Goal: Task Accomplishment & Management: Manage account settings

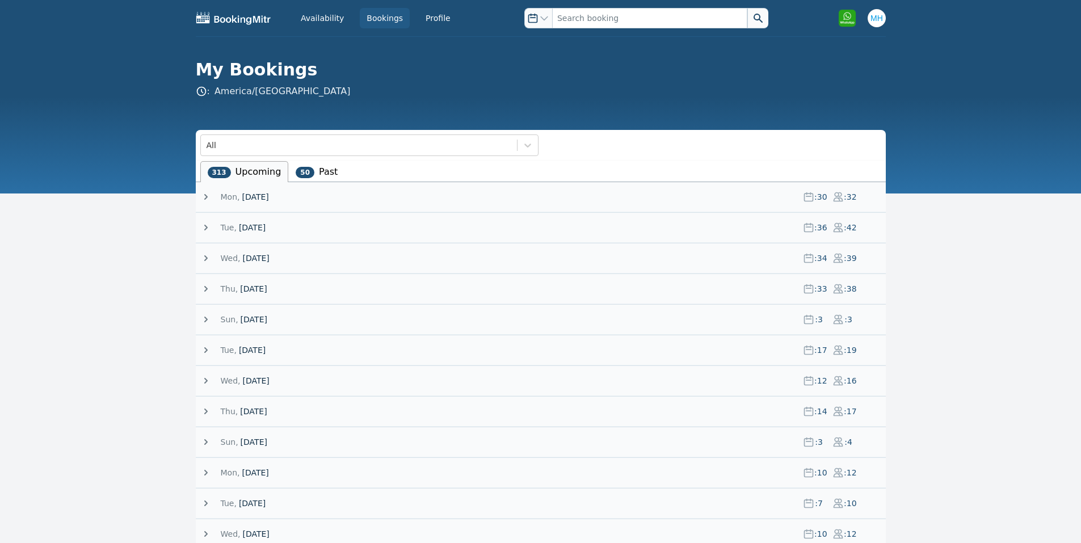
click at [256, 194] on span "[DATE]" at bounding box center [255, 196] width 27 height 11
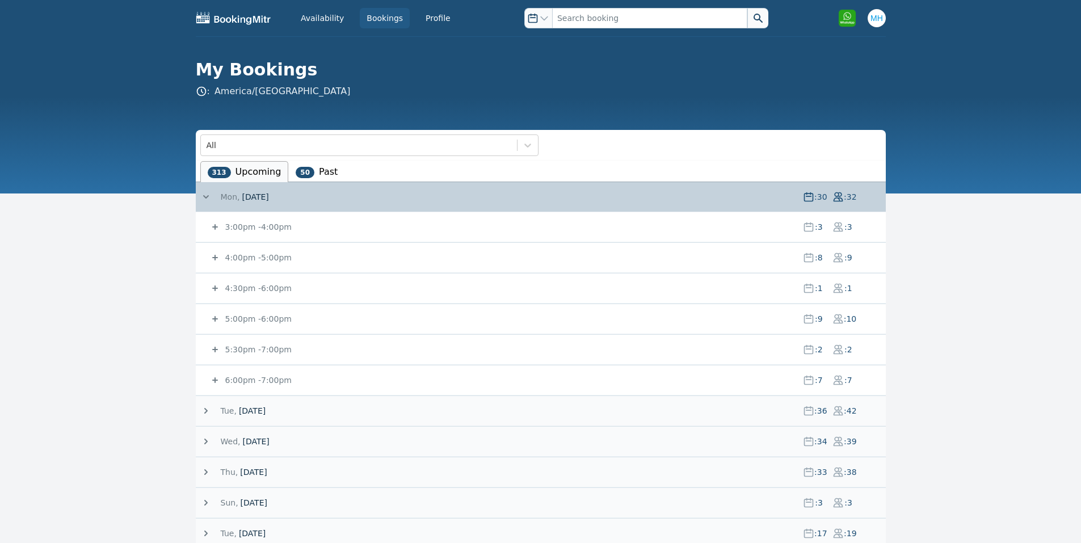
click at [266, 319] on small "5:00pm - 6:00pm" at bounding box center [257, 318] width 69 height 9
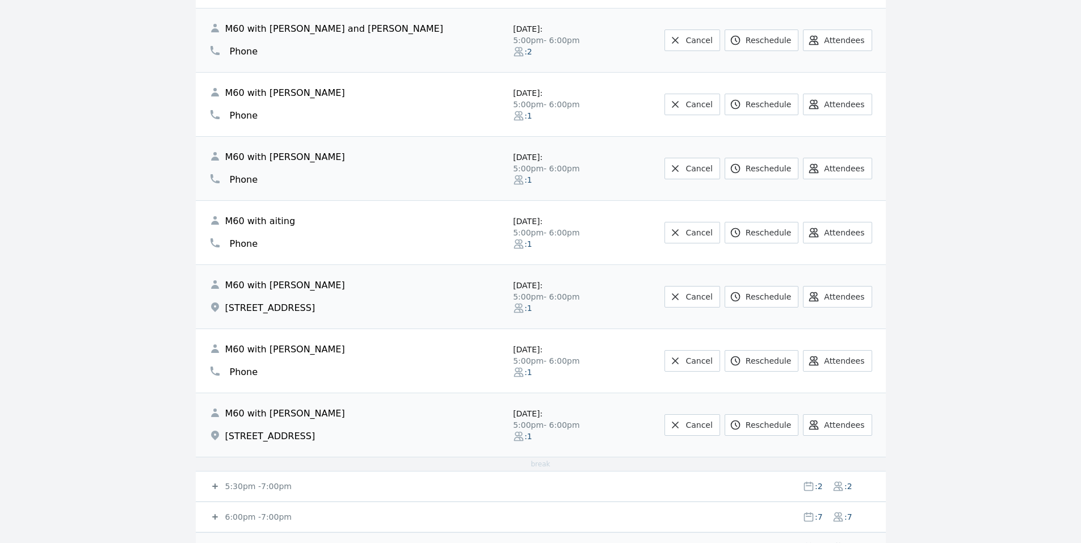
scroll to position [681, 0]
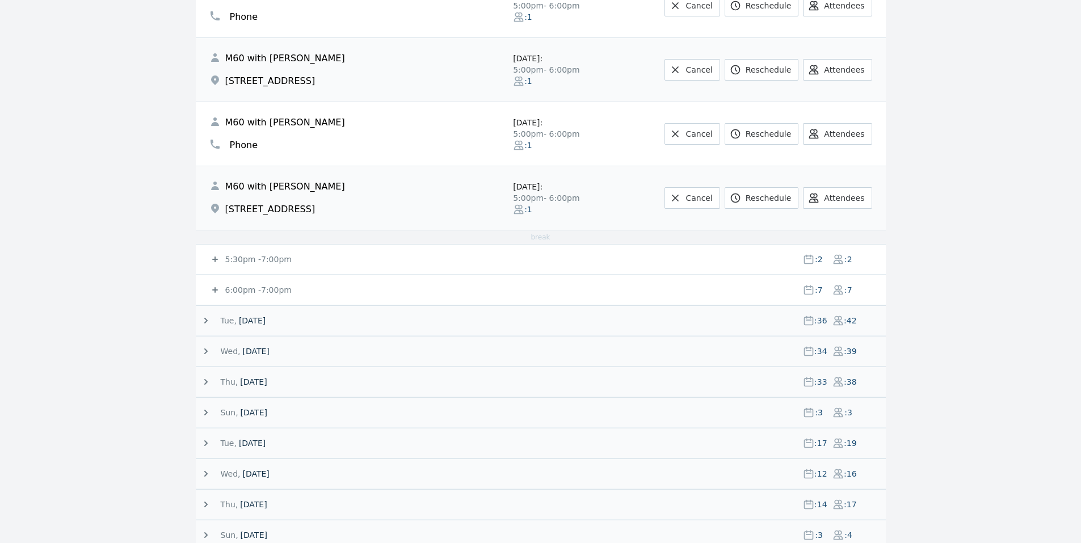
click at [279, 255] on small "5:30pm - 7:00pm" at bounding box center [257, 259] width 69 height 9
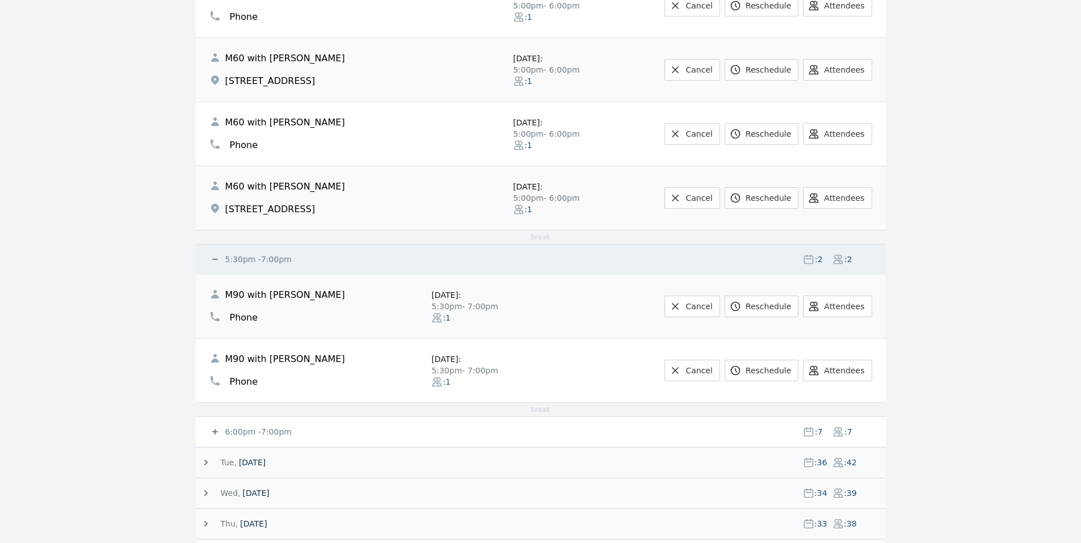
click at [278, 255] on small "5:30pm - 7:00pm" at bounding box center [257, 259] width 69 height 9
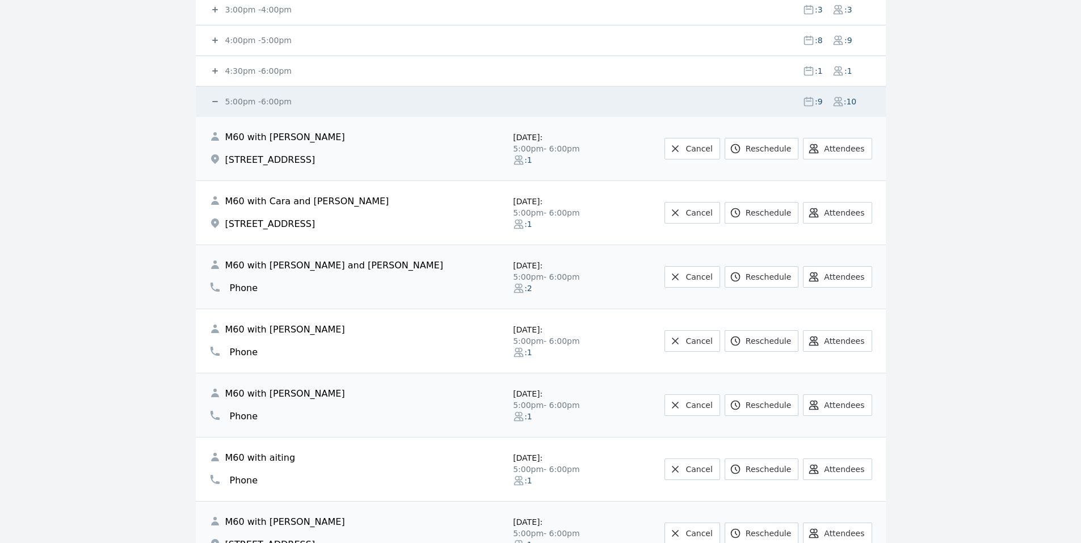
scroll to position [0, 0]
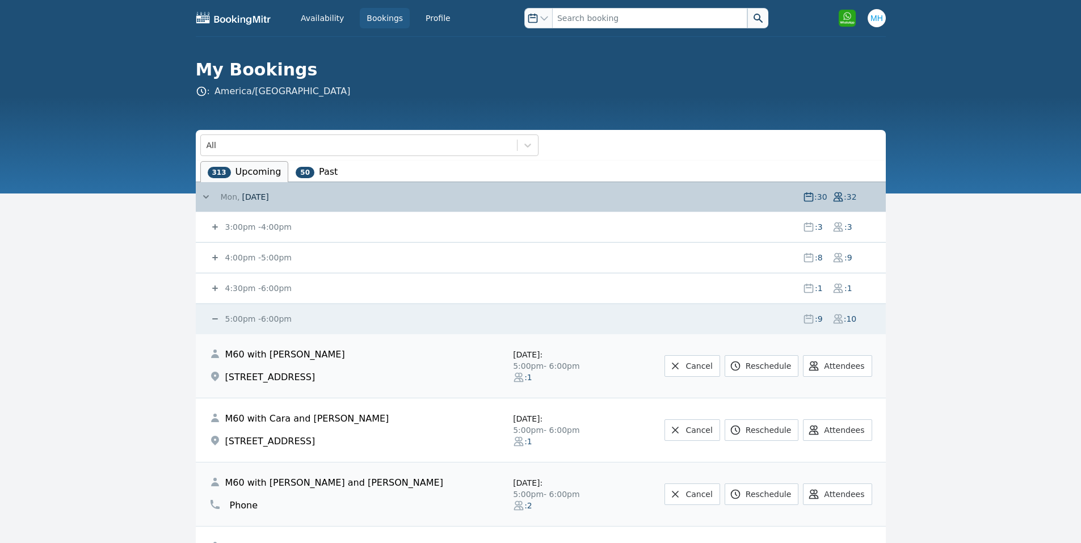
click at [244, 318] on small "5:00pm - 6:00pm" at bounding box center [257, 318] width 69 height 9
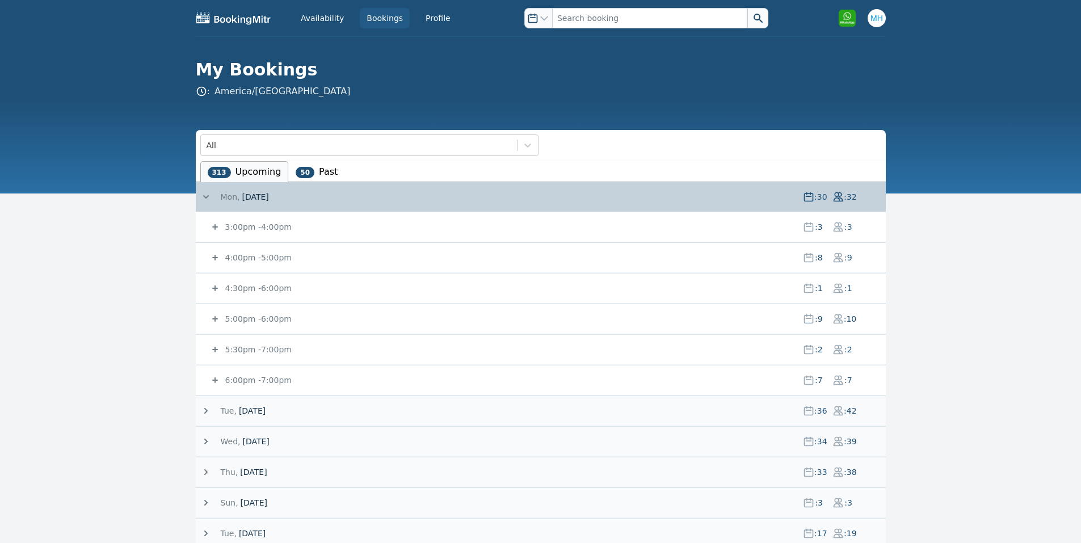
click at [249, 291] on small "4:30pm - 6:00pm" at bounding box center [257, 288] width 69 height 9
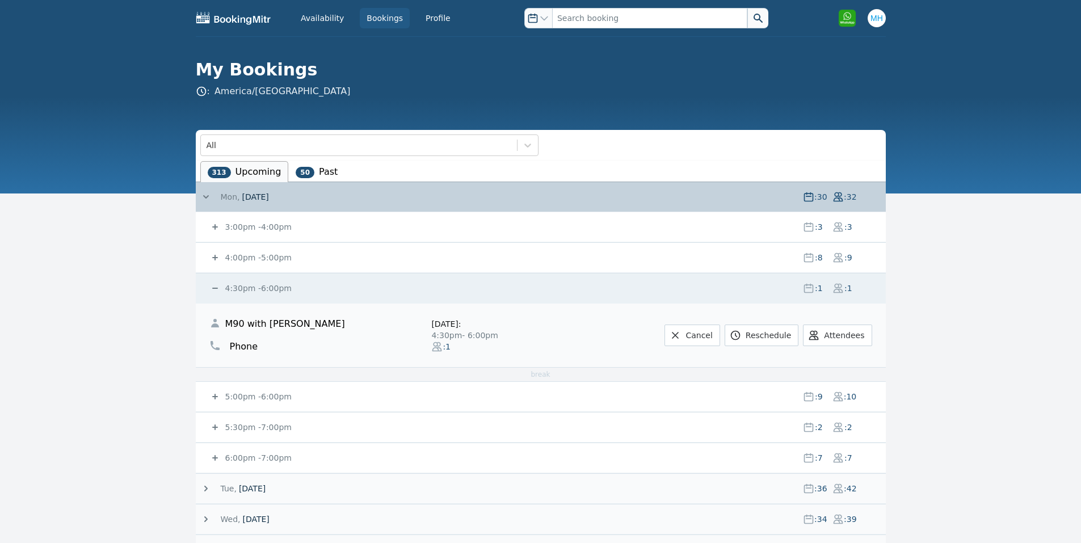
click at [262, 279] on div "4:30pm - 6:00pm : 1 : 1" at bounding box center [547, 289] width 677 height 30
click at [262, 285] on small "4:30pm - 6:00pm" at bounding box center [257, 288] width 69 height 9
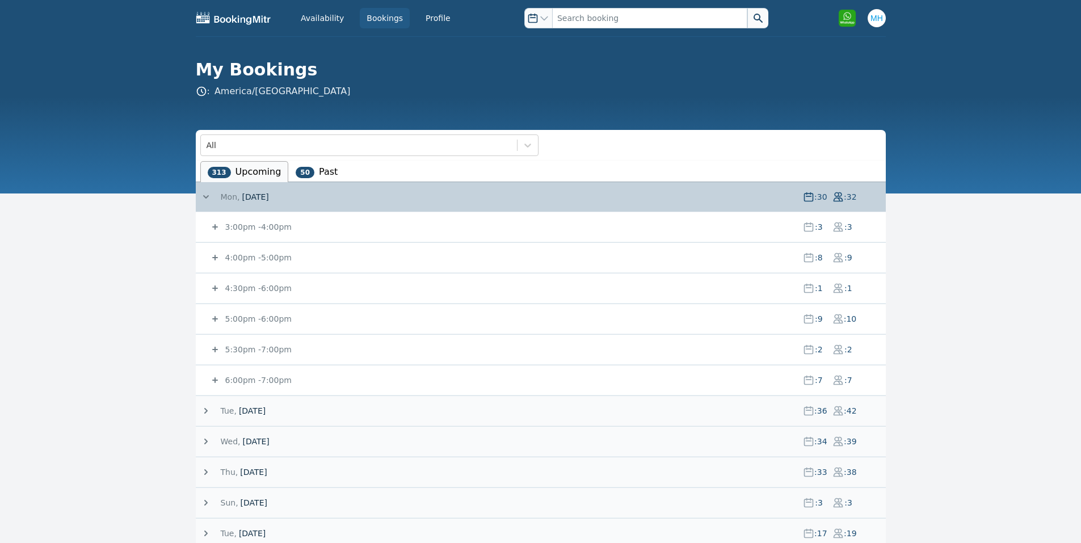
drag, startPoint x: 257, startPoint y: 346, endPoint x: 251, endPoint y: 321, distance: 26.0
click at [251, 321] on div "3:00pm - 4:00pm : 3 : 3 Online Sessions with [PERSON_NAME] 3:00pm - 4:00pm : 1 …" at bounding box center [541, 303] width 690 height 183
click at [251, 321] on small "5:00pm - 6:00pm" at bounding box center [257, 318] width 69 height 9
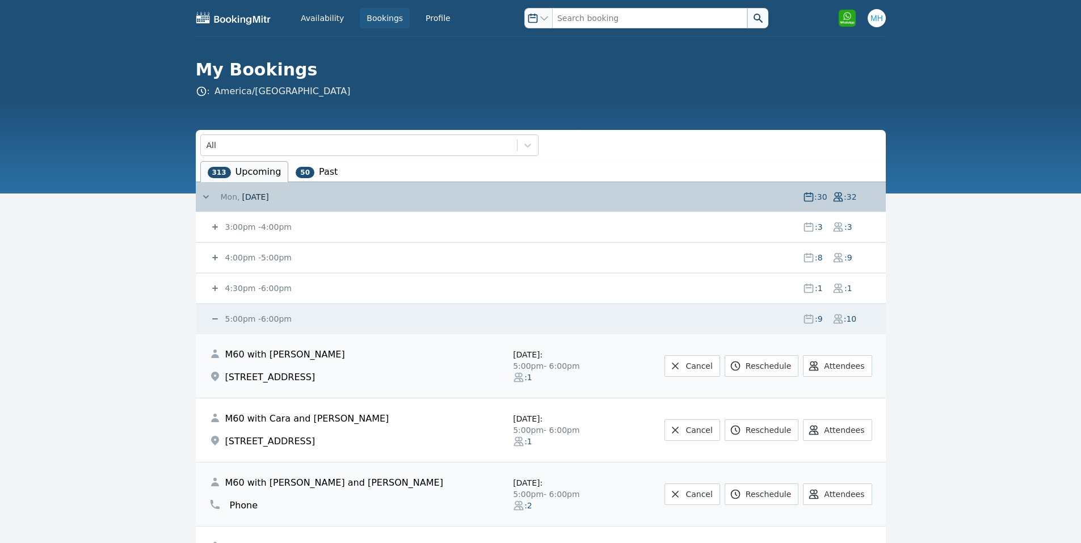
click at [304, 319] on span "5:00pm - 6:00pm" at bounding box center [508, 318] width 571 height 11
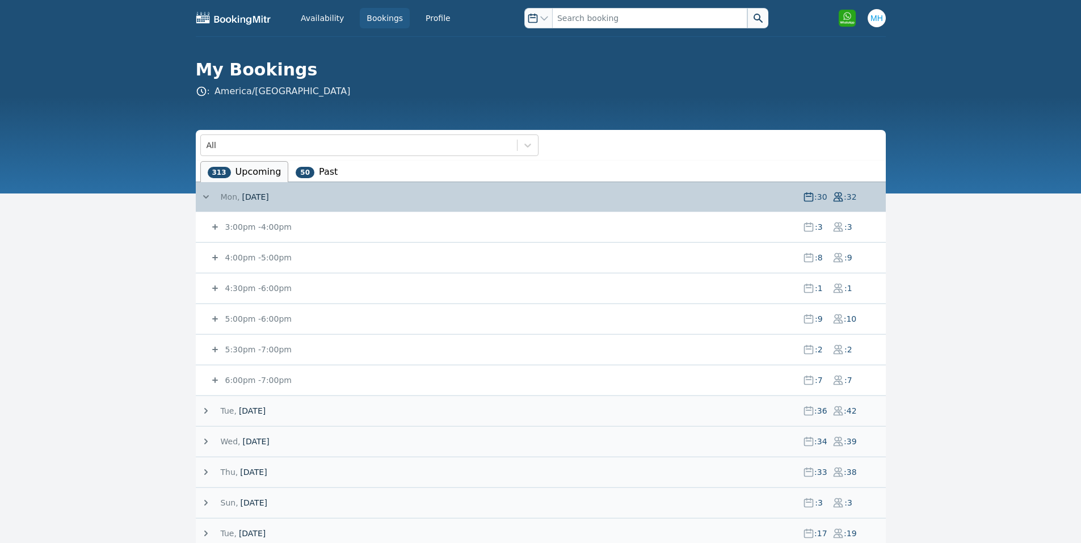
click at [250, 404] on div "[DATE] : 36 : 42" at bounding box center [543, 411] width 686 height 30
click at [246, 409] on span "[DATE]" at bounding box center [252, 410] width 27 height 11
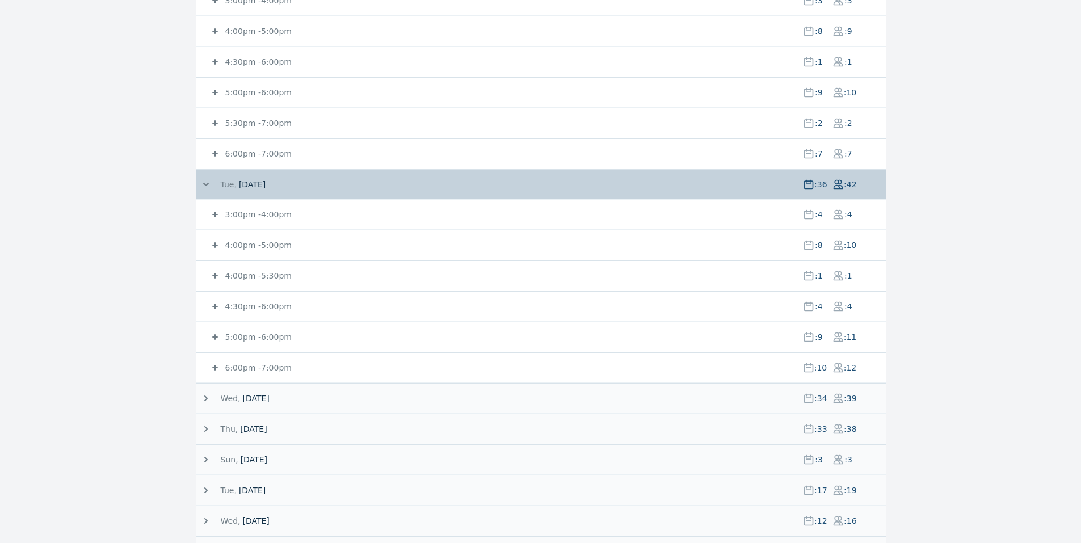
scroll to position [227, 0]
click at [472, 394] on span "[DATE]" at bounding box center [508, 397] width 574 height 11
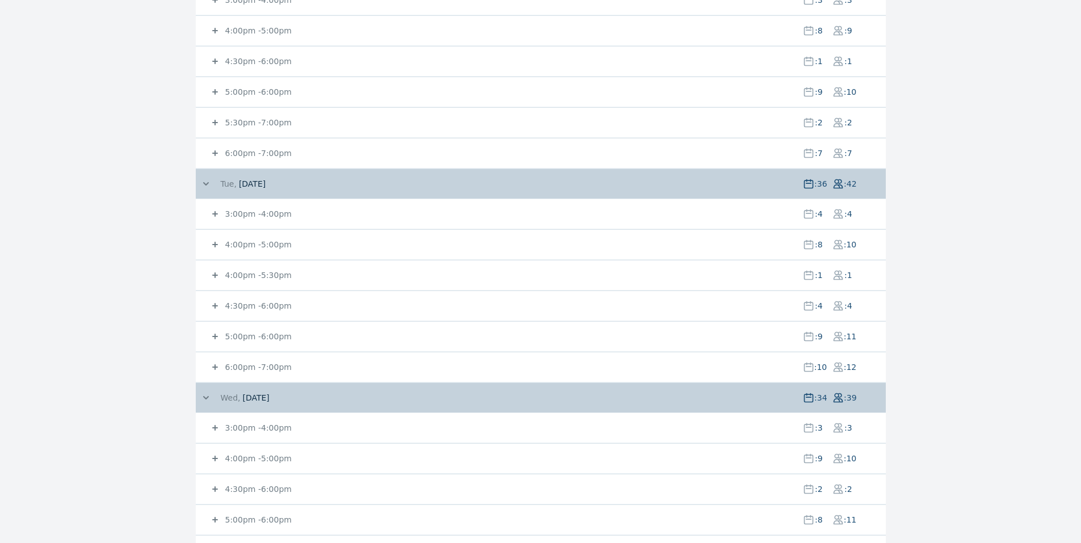
click at [234, 182] on span "Tue," at bounding box center [229, 183] width 16 height 11
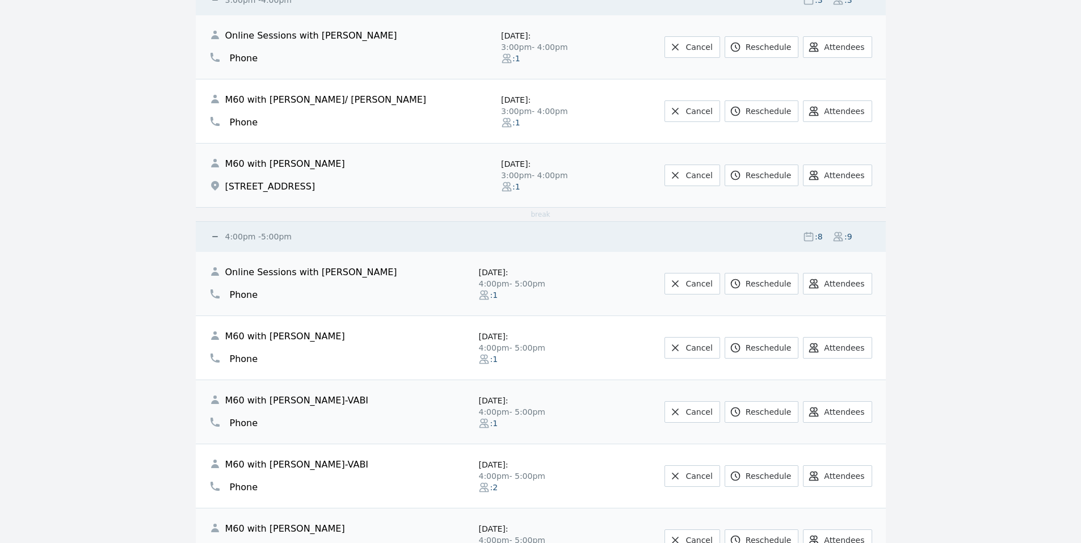
scroll to position [0, 0]
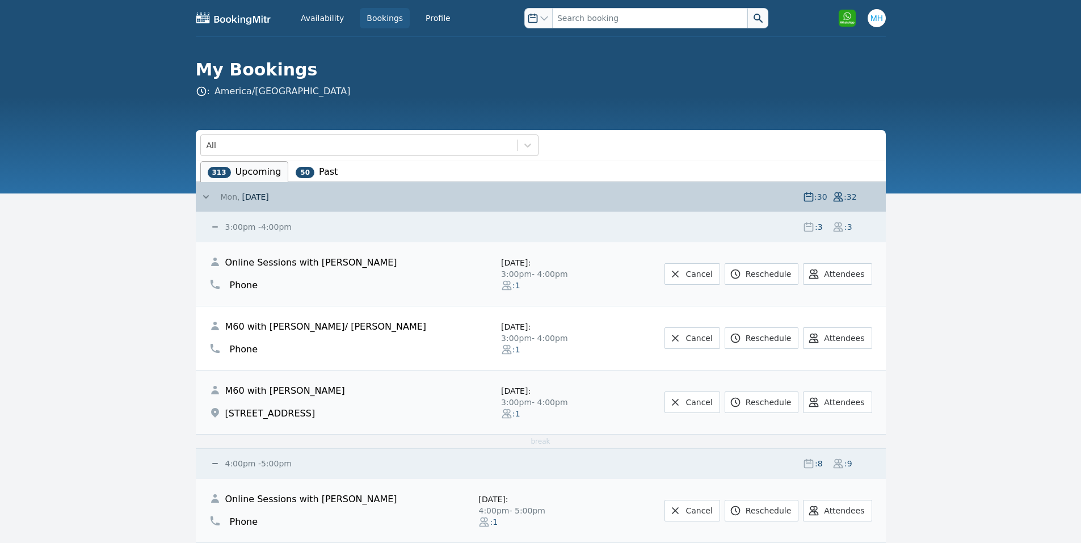
click at [227, 196] on span "Mon," at bounding box center [230, 196] width 19 height 11
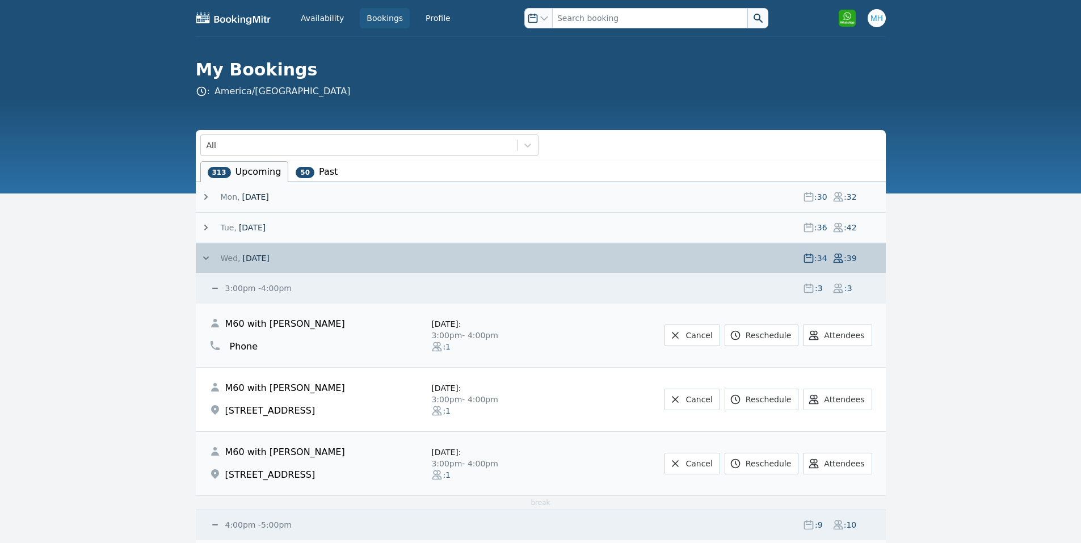
click at [229, 285] on small "3:00pm - 4:00pm" at bounding box center [257, 288] width 69 height 9
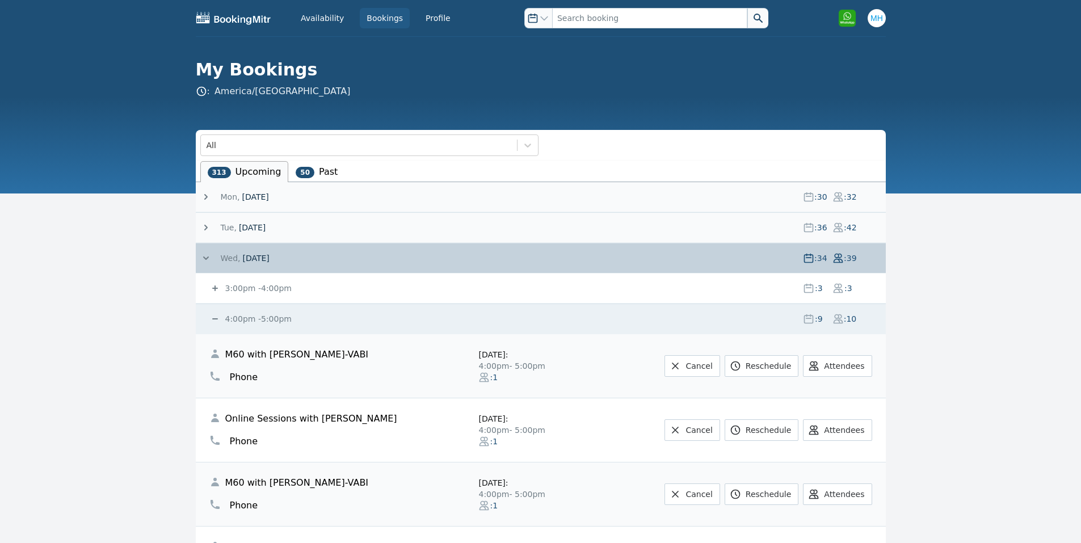
click at [234, 318] on small "4:00pm - 5:00pm" at bounding box center [257, 318] width 69 height 9
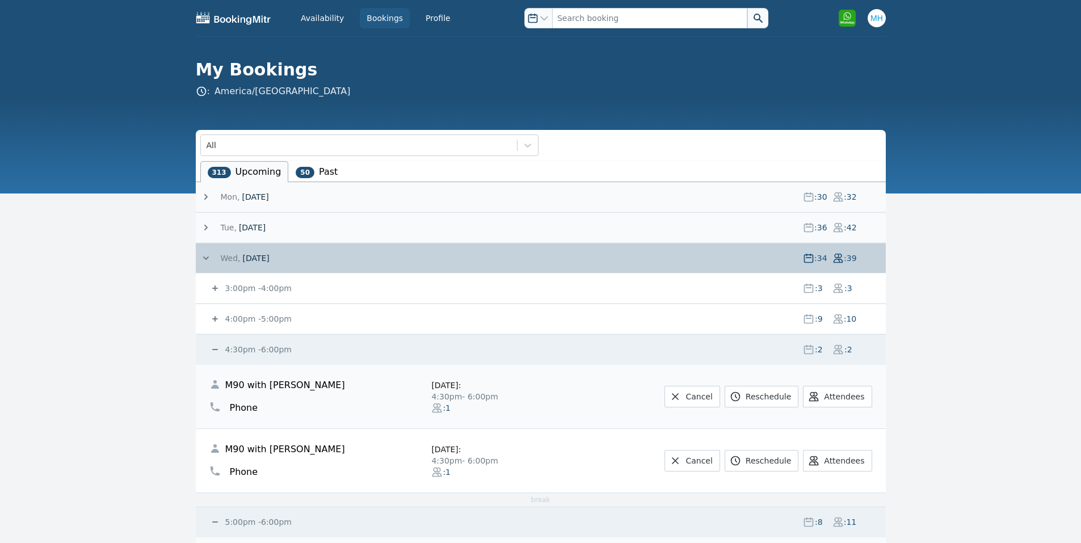
click at [235, 351] on small "4:30pm - 6:00pm" at bounding box center [257, 349] width 69 height 9
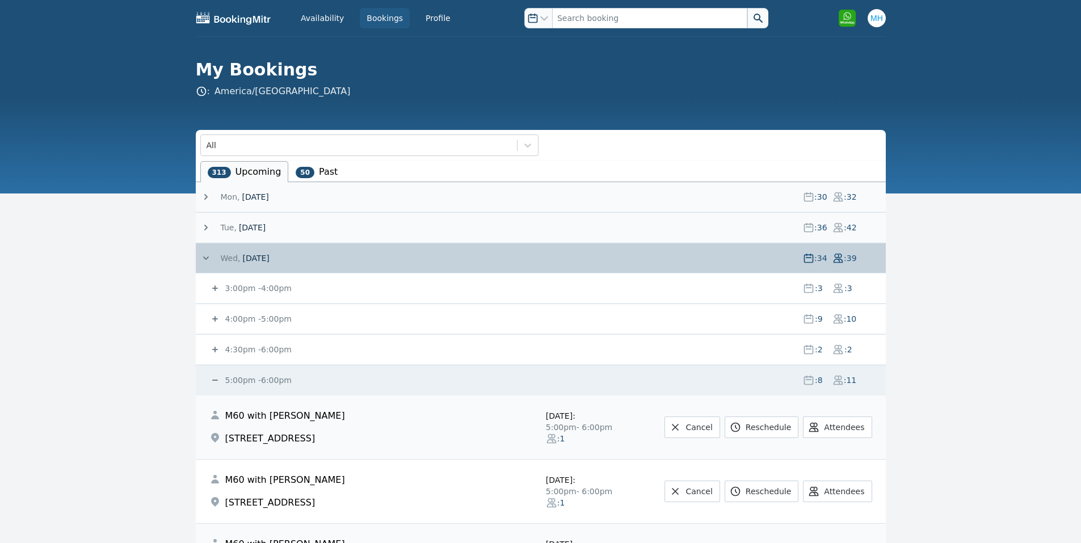
click at [251, 384] on small "5:00pm - 6:00pm" at bounding box center [257, 380] width 69 height 9
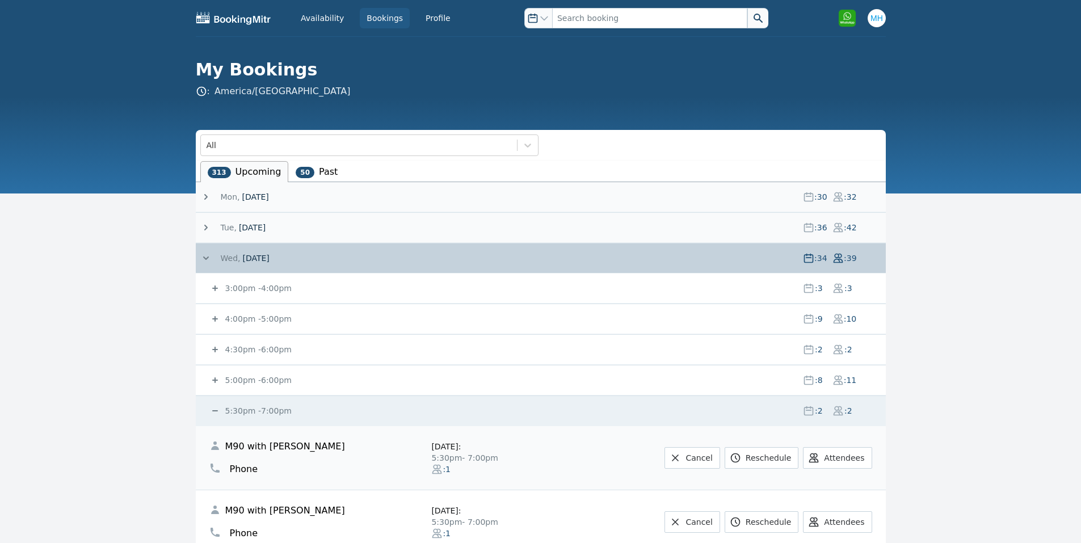
click at [255, 407] on small "5:30pm - 7:00pm" at bounding box center [257, 410] width 69 height 9
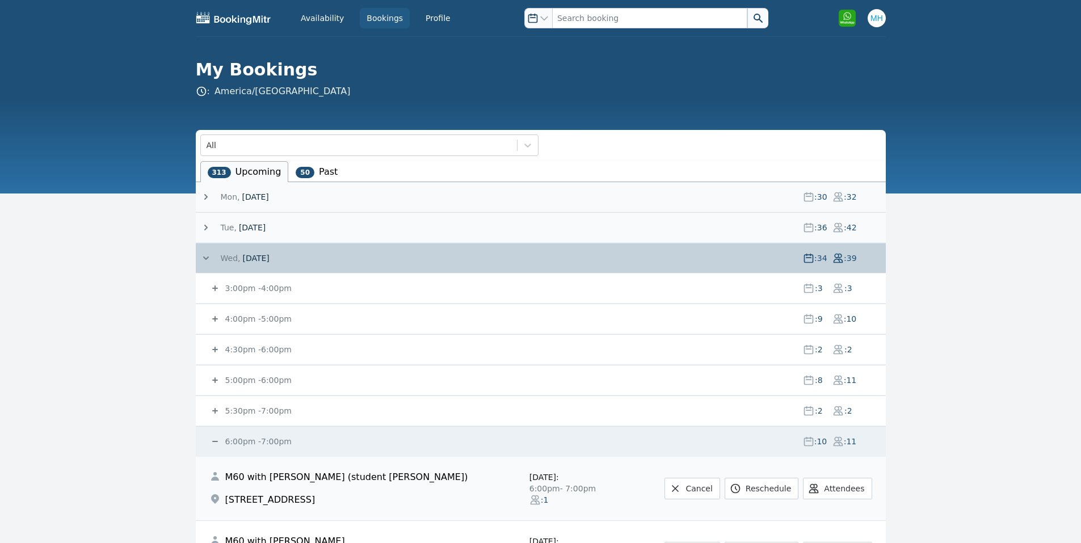
click at [242, 440] on small "6:00pm - 7:00pm" at bounding box center [257, 441] width 69 height 9
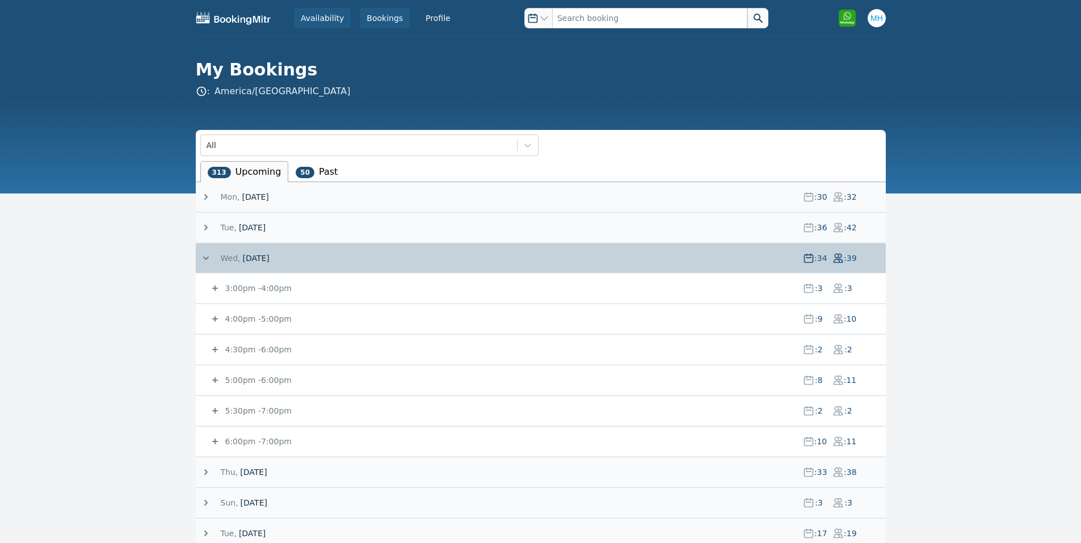
click at [320, 24] on link "Availability" at bounding box center [322, 18] width 57 height 20
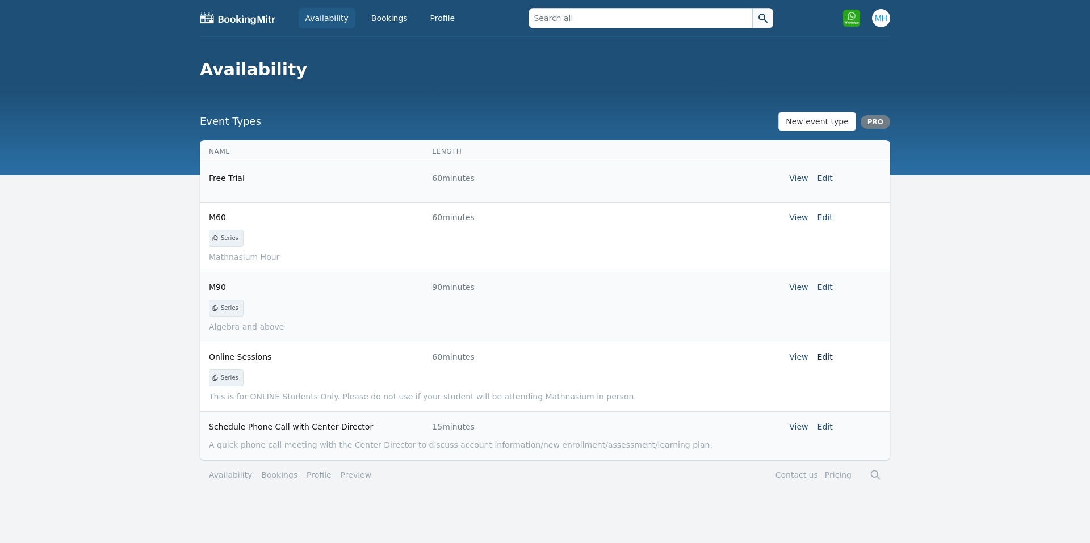
click at [825, 359] on link "Edit" at bounding box center [824, 356] width 15 height 9
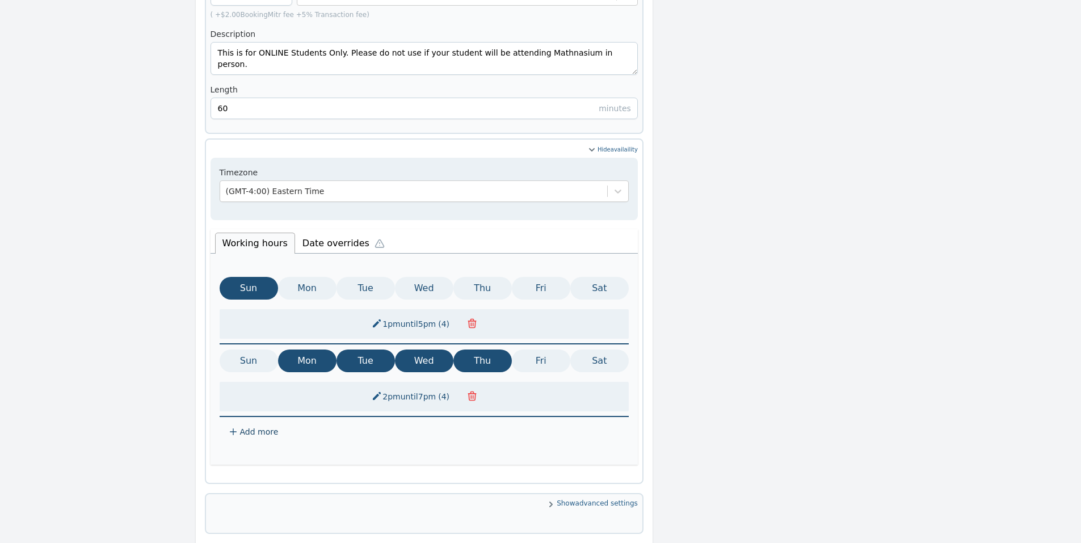
scroll to position [543, 0]
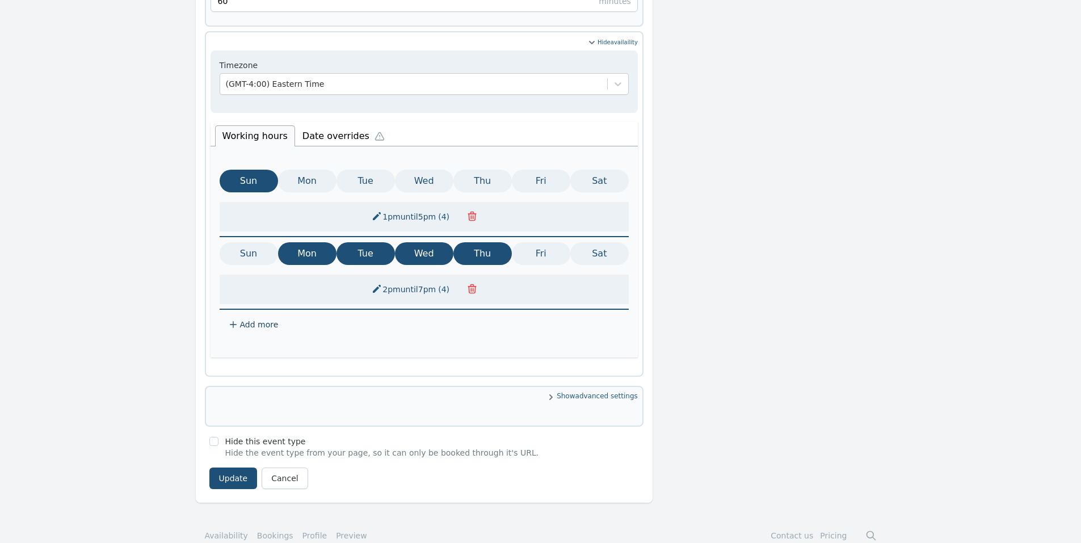
click at [333, 125] on li "Date overrides" at bounding box center [346, 135] width 102 height 24
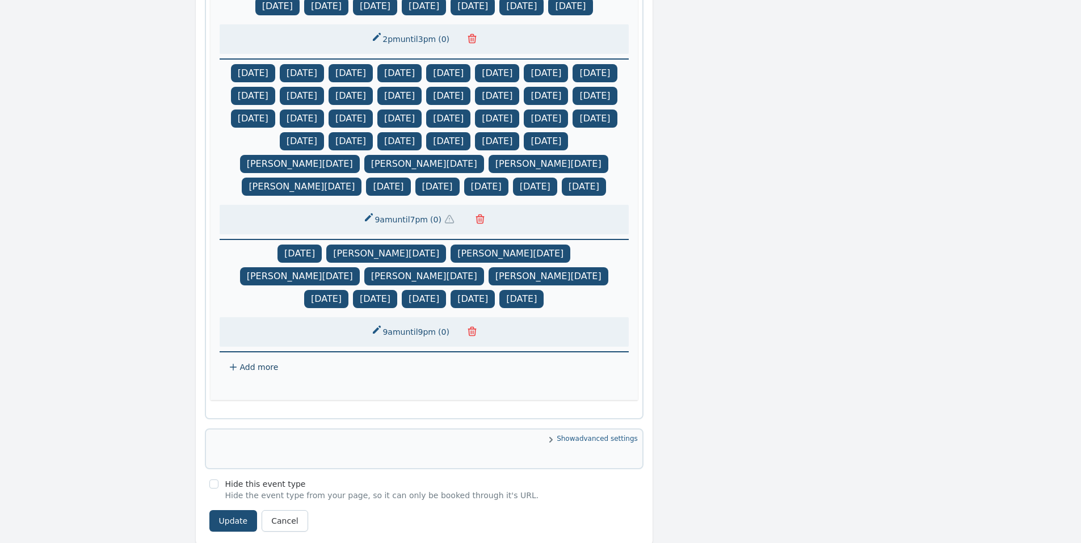
scroll to position [1049, 0]
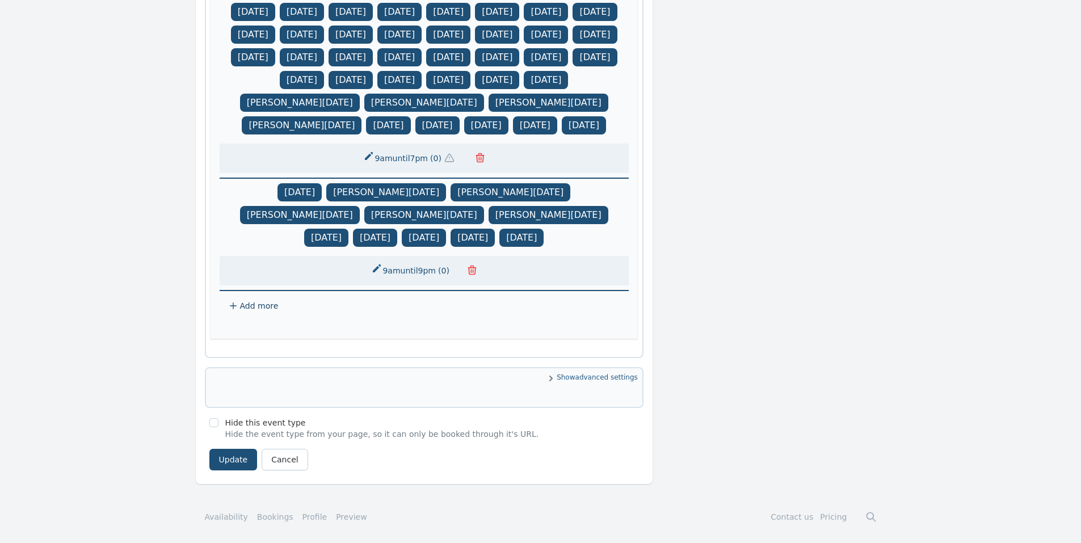
click at [235, 306] on icon at bounding box center [233, 305] width 9 height 9
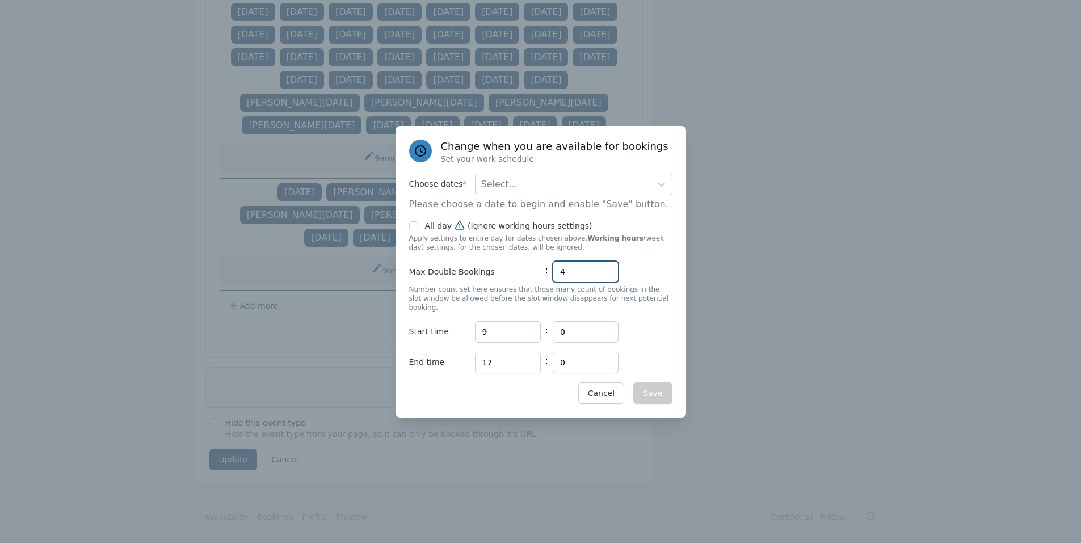
drag, startPoint x: 596, startPoint y: 273, endPoint x: 514, endPoint y: 277, distance: 82.4
click at [514, 277] on div "Max Double Bookings : 4" at bounding box center [540, 272] width 263 height 22
type input "0"
drag, startPoint x: 499, startPoint y: 327, endPoint x: 468, endPoint y: 329, distance: 31.3
click at [468, 329] on div "Start time Hours 9 : Minutes 0" at bounding box center [540, 332] width 263 height 22
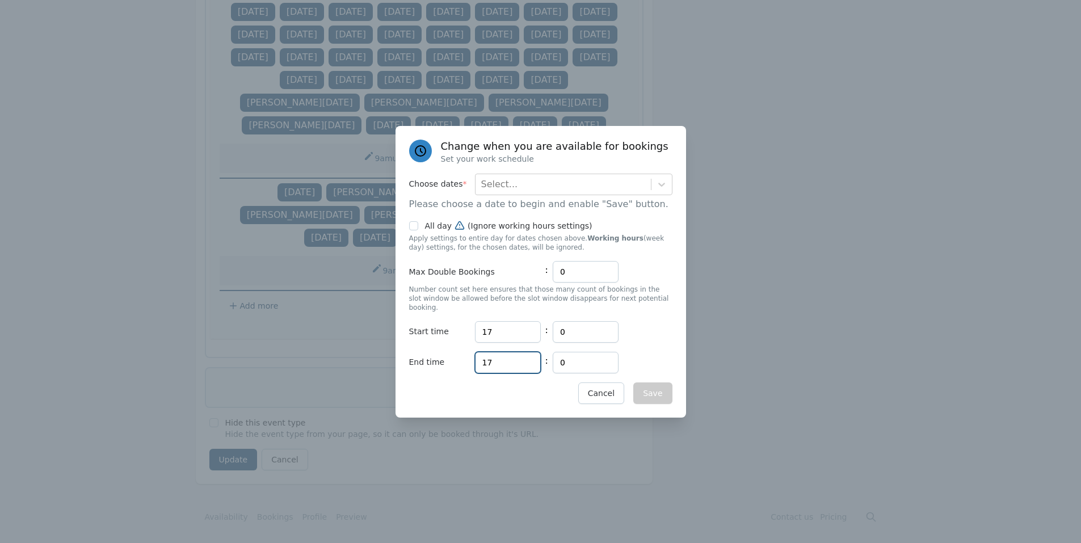
drag, startPoint x: 495, startPoint y: 359, endPoint x: 461, endPoint y: 359, distance: 33.5
click at [461, 359] on div "End time Hours 17 : Minutes 0" at bounding box center [540, 363] width 263 height 22
drag, startPoint x: 506, startPoint y: 319, endPoint x: 451, endPoint y: 330, distance: 56.8
click at [452, 330] on div "Start time Hours 17 : Minutes 0" at bounding box center [540, 332] width 263 height 22
type input "18"
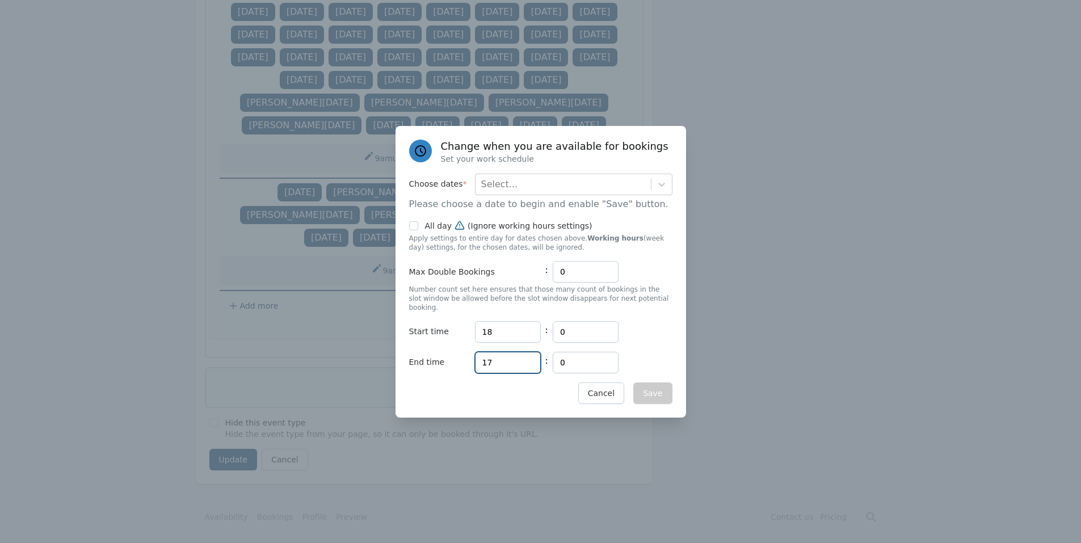
drag, startPoint x: 510, startPoint y: 349, endPoint x: 441, endPoint y: 351, distance: 69.3
click at [441, 352] on div "End time Hours 17 : Minutes 0" at bounding box center [540, 363] width 263 height 22
type input "19"
click at [621, 195] on div "Select..." at bounding box center [563, 184] width 175 height 20
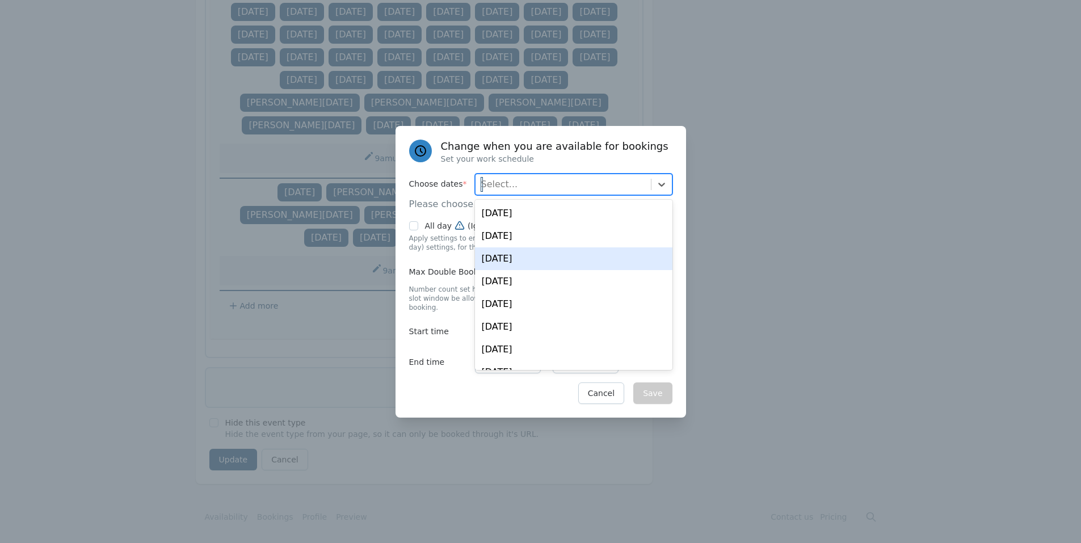
click at [585, 257] on div "[DATE]" at bounding box center [574, 258] width 198 height 23
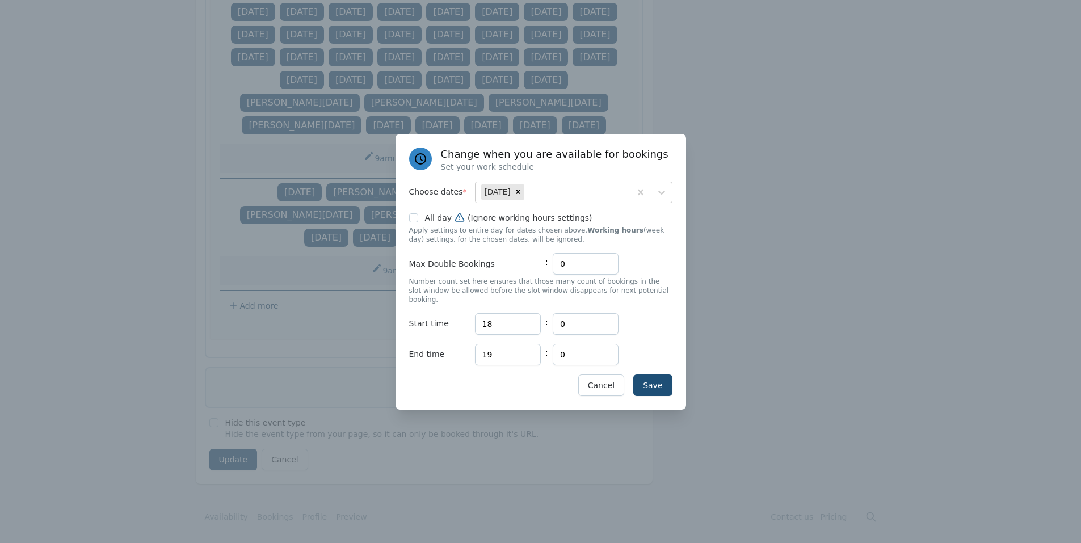
click at [453, 381] on div "Save Cancel" at bounding box center [540, 386] width 263 height 22
click at [665, 383] on button "Save" at bounding box center [652, 386] width 39 height 22
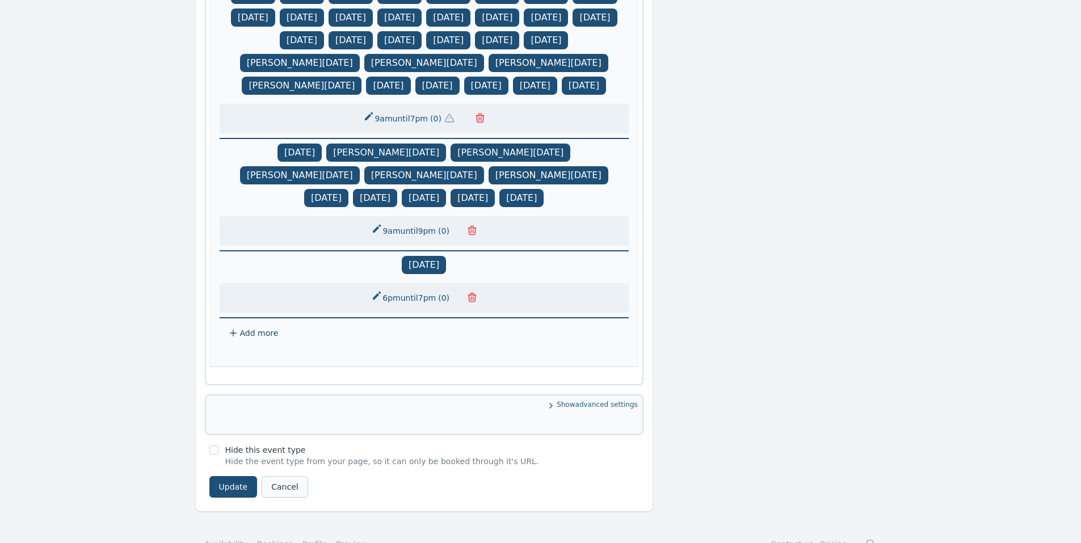
scroll to position [1116, 0]
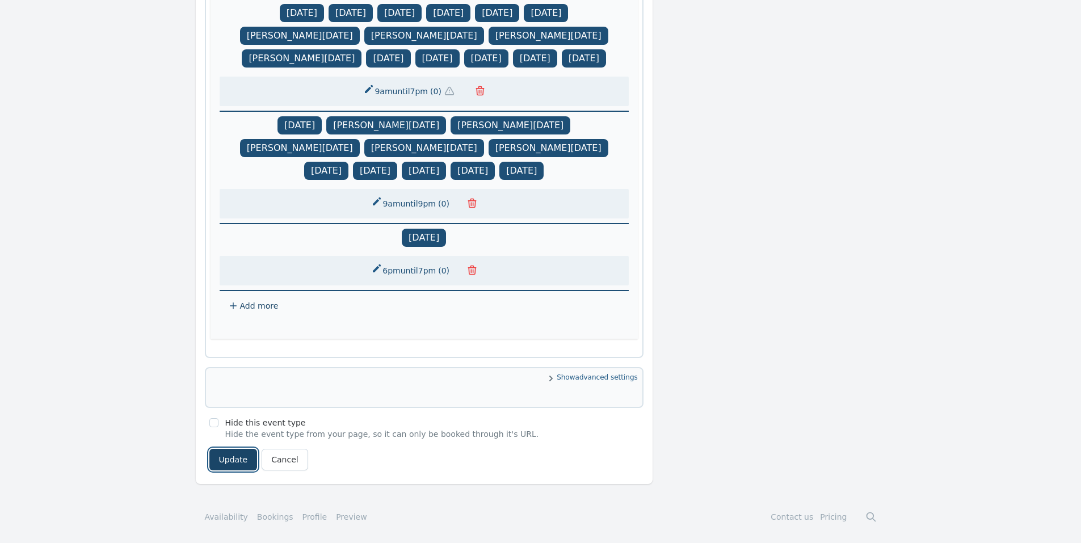
click at [247, 458] on button "Update" at bounding box center [233, 460] width 48 height 22
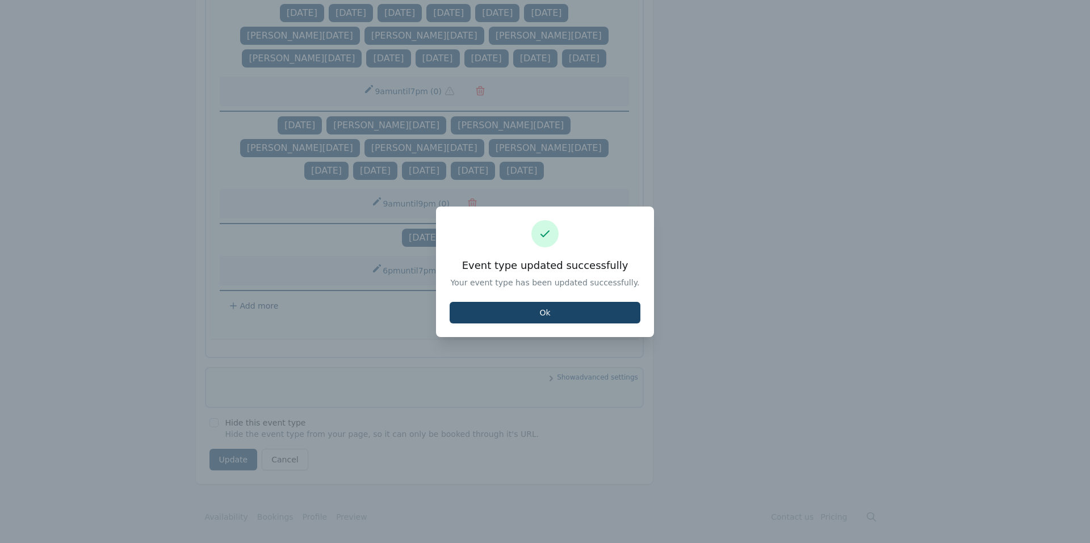
click at [545, 305] on button "Ok" at bounding box center [545, 313] width 191 height 22
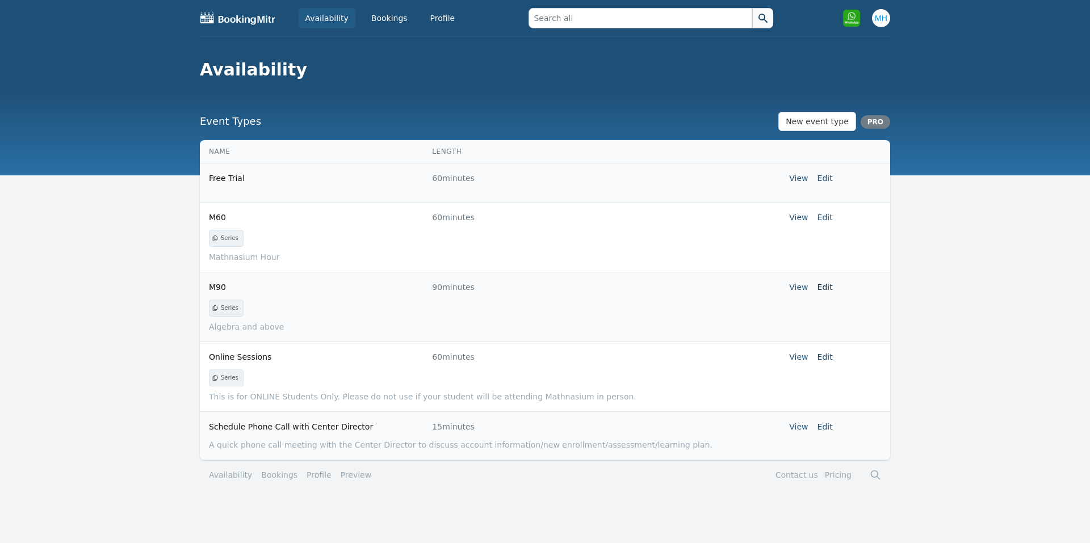
click at [825, 287] on link "Edit" at bounding box center [824, 287] width 15 height 9
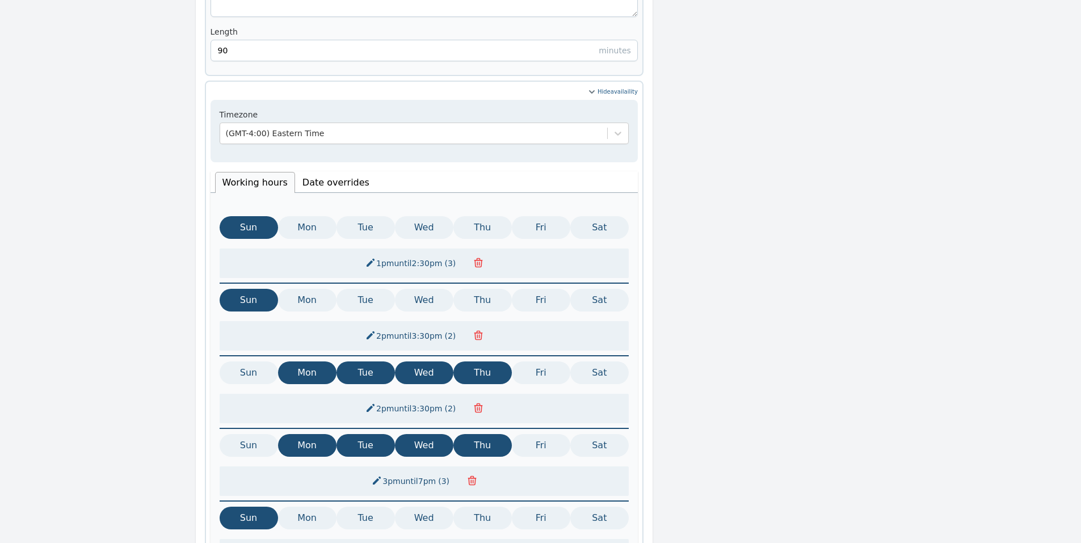
scroll to position [450, 0]
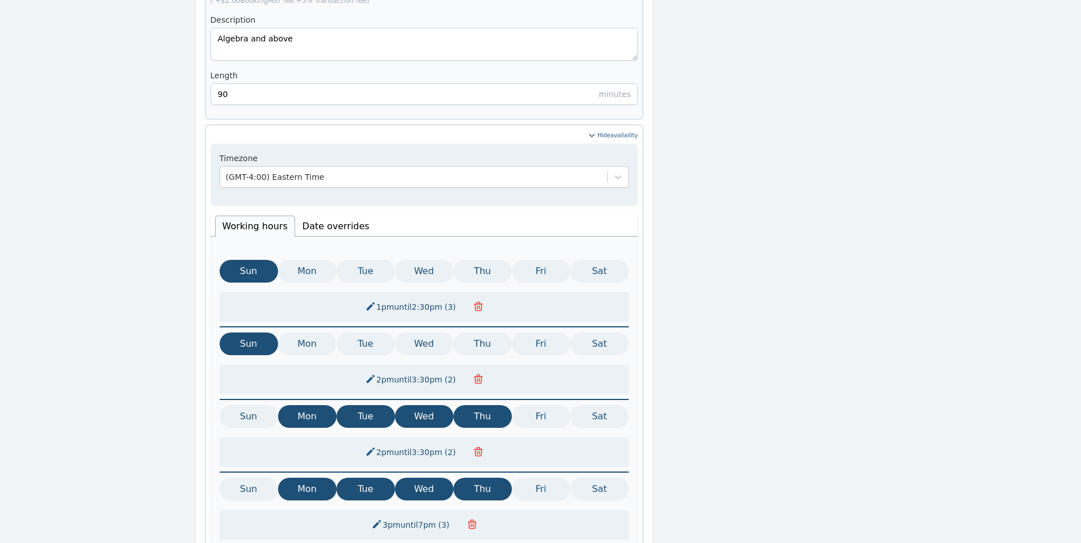
click at [312, 216] on li "Date overrides" at bounding box center [336, 226] width 82 height 21
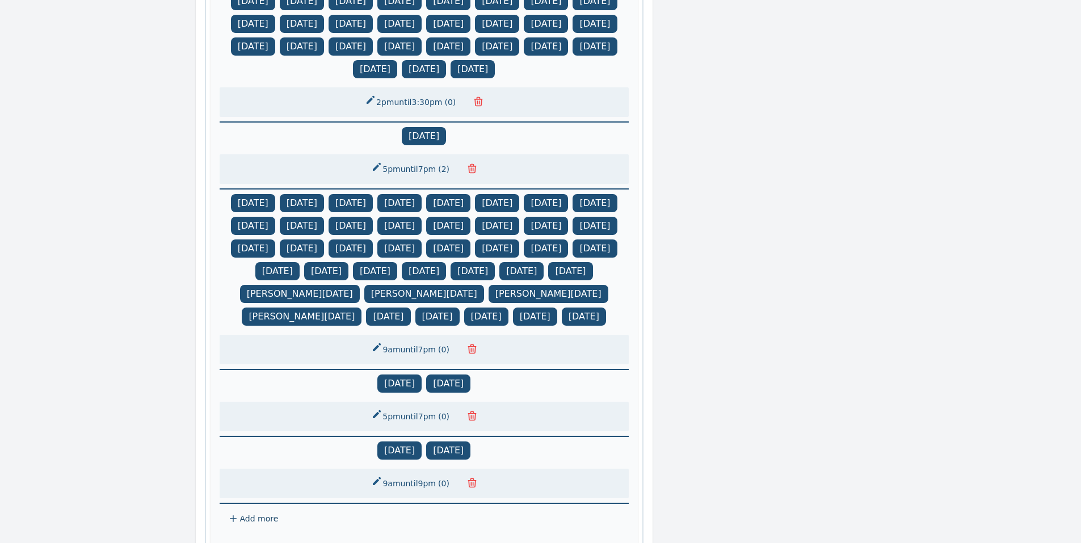
scroll to position [957, 0]
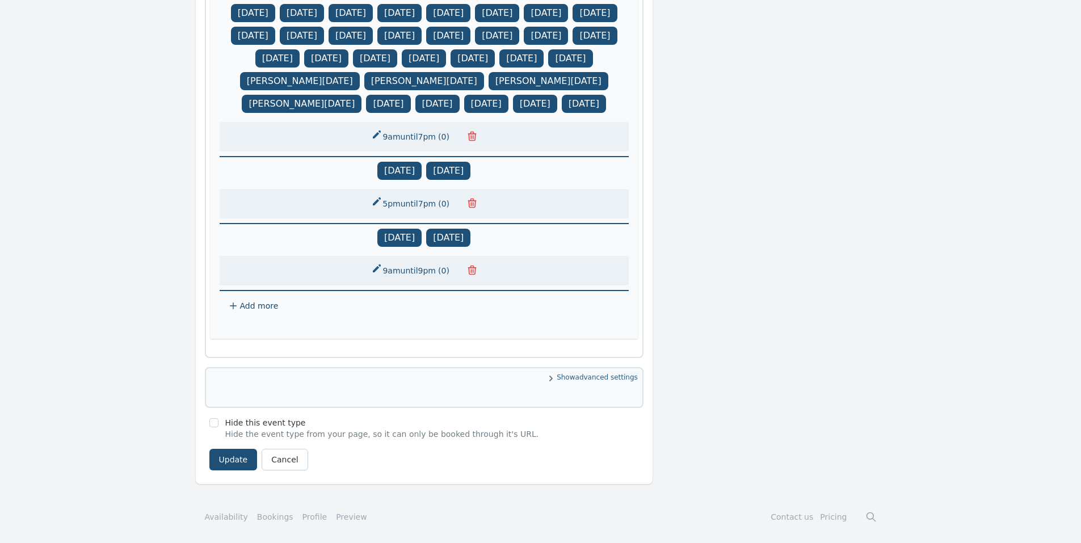
click at [253, 305] on span "Add more" at bounding box center [259, 305] width 39 height 9
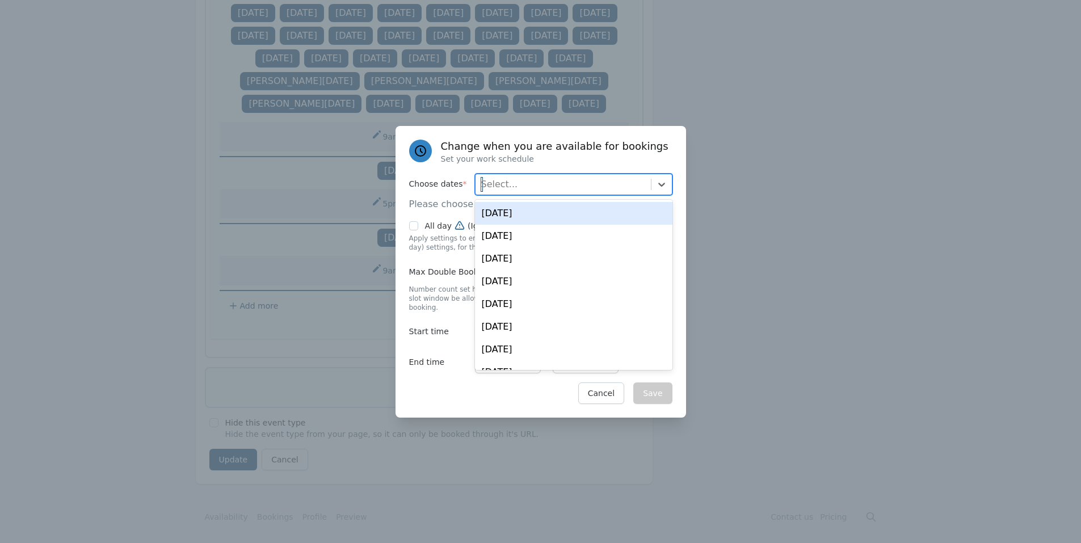
click at [606, 189] on div "Select..." at bounding box center [563, 184] width 175 height 20
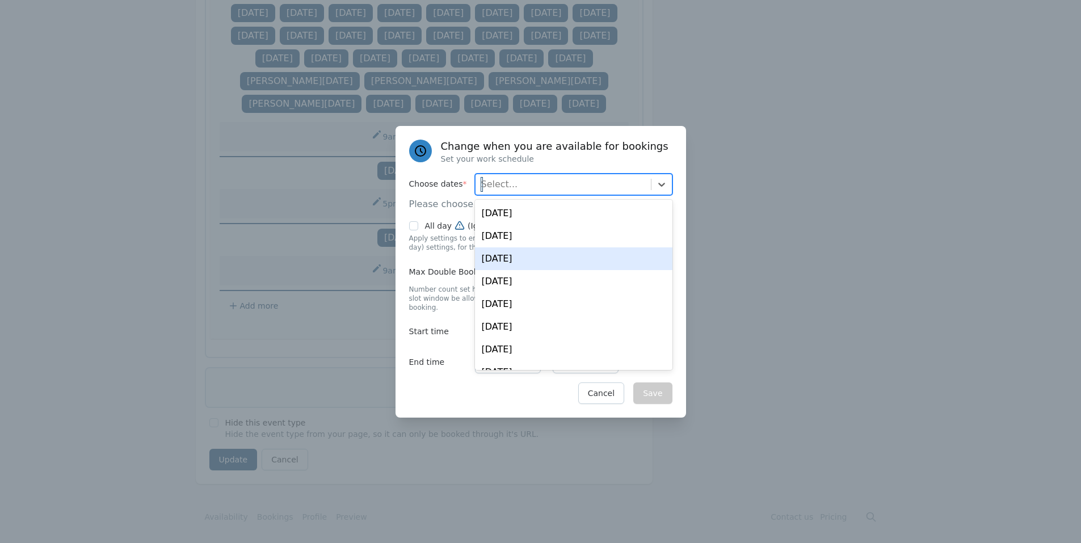
click at [531, 263] on div "[DATE]" at bounding box center [574, 258] width 198 height 23
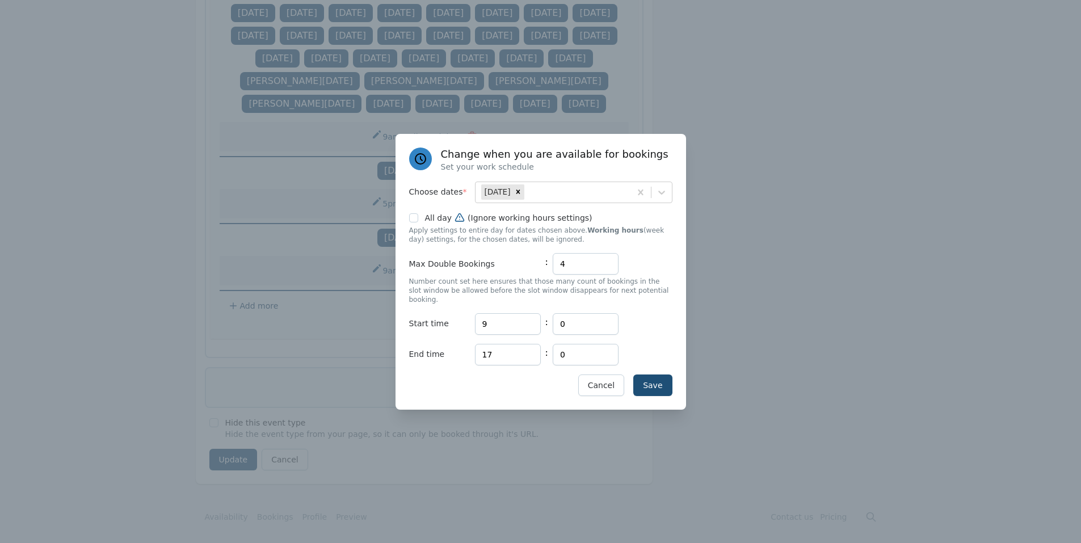
click at [441, 201] on label "Choose dates *" at bounding box center [442, 193] width 66 height 22
drag, startPoint x: 511, startPoint y: 318, endPoint x: 442, endPoint y: 319, distance: 69.2
click at [442, 319] on div "Start time Hours 9 : Minutes 0" at bounding box center [540, 324] width 263 height 22
type input "18"
type input "19"
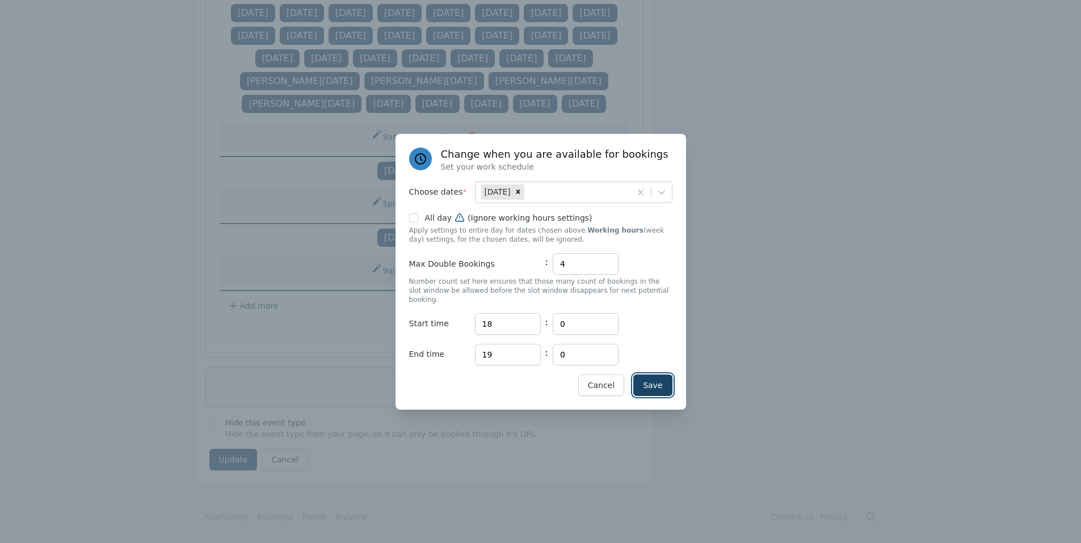
click at [644, 380] on button "Save" at bounding box center [652, 386] width 39 height 22
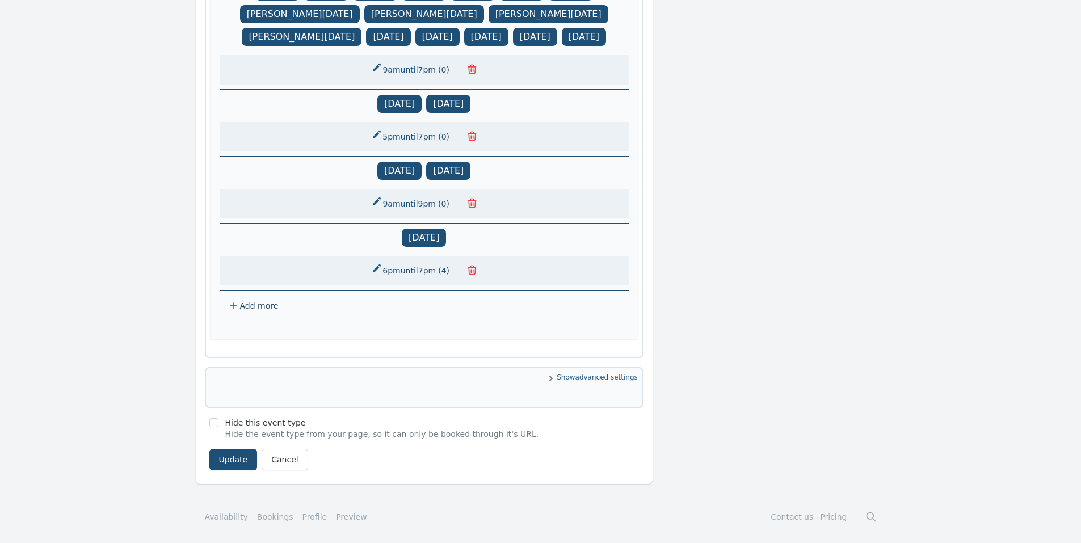
scroll to position [1024, 0]
click at [431, 268] on button "6pm until 7pm ( 4 )" at bounding box center [411, 271] width 94 height 20
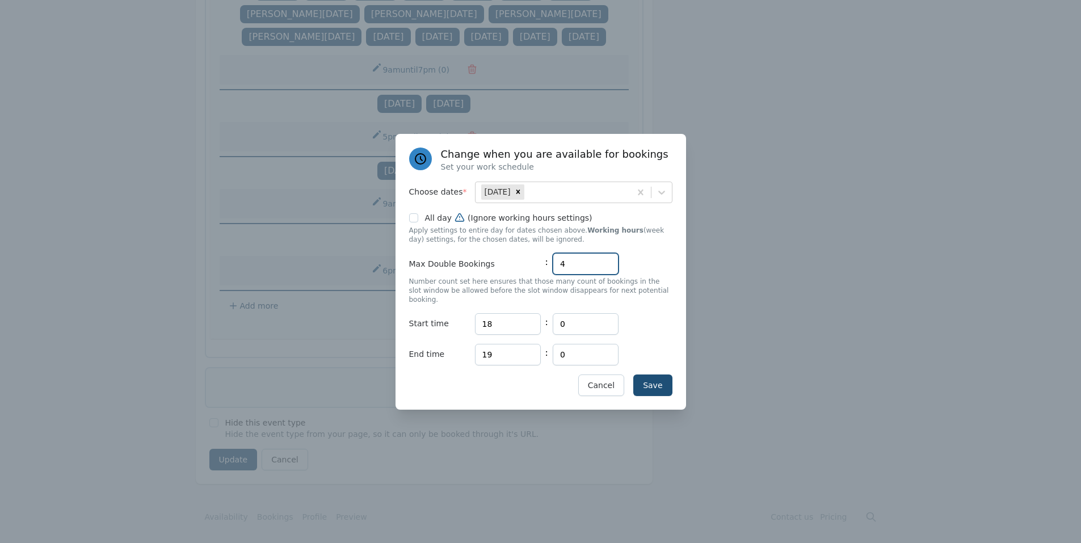
drag, startPoint x: 571, startPoint y: 263, endPoint x: 529, endPoint y: 268, distance: 42.3
click at [529, 268] on div "Max Double Bookings : 4" at bounding box center [540, 264] width 263 height 22
type input "0"
click at [653, 385] on button "Save" at bounding box center [652, 386] width 39 height 22
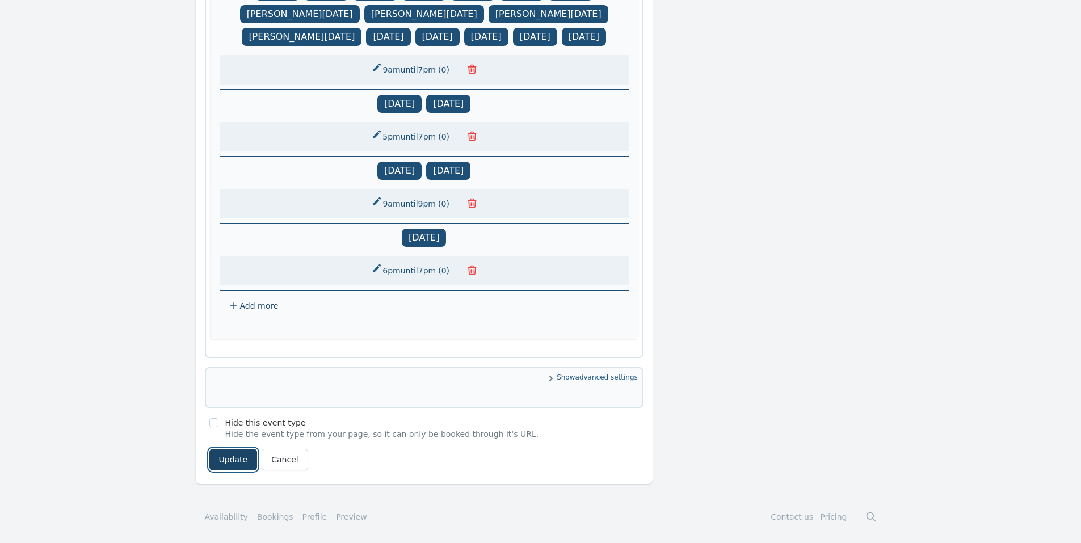
click at [225, 459] on button "Update" at bounding box center [233, 460] width 48 height 22
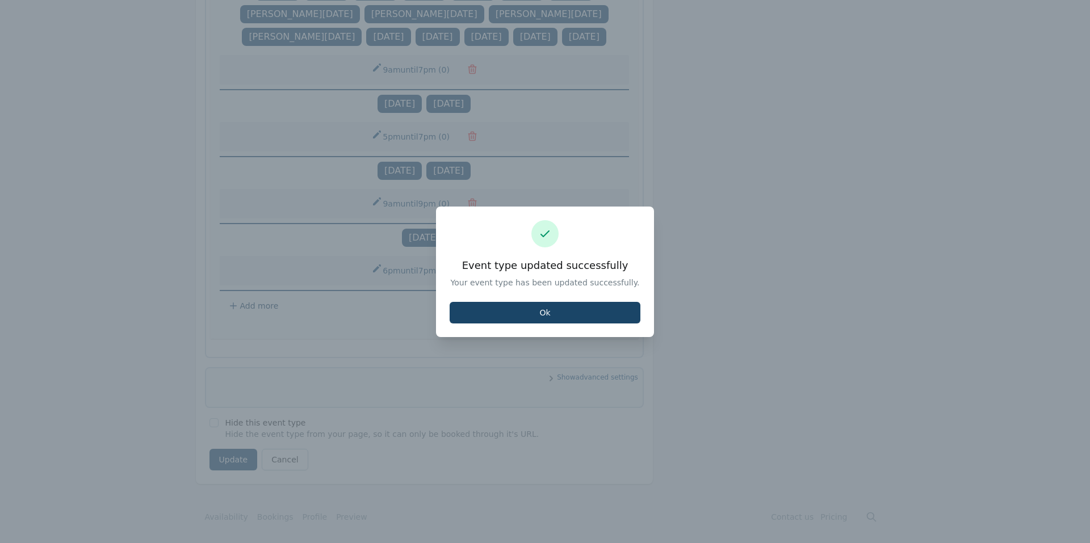
click at [493, 310] on button "Ok" at bounding box center [545, 313] width 191 height 22
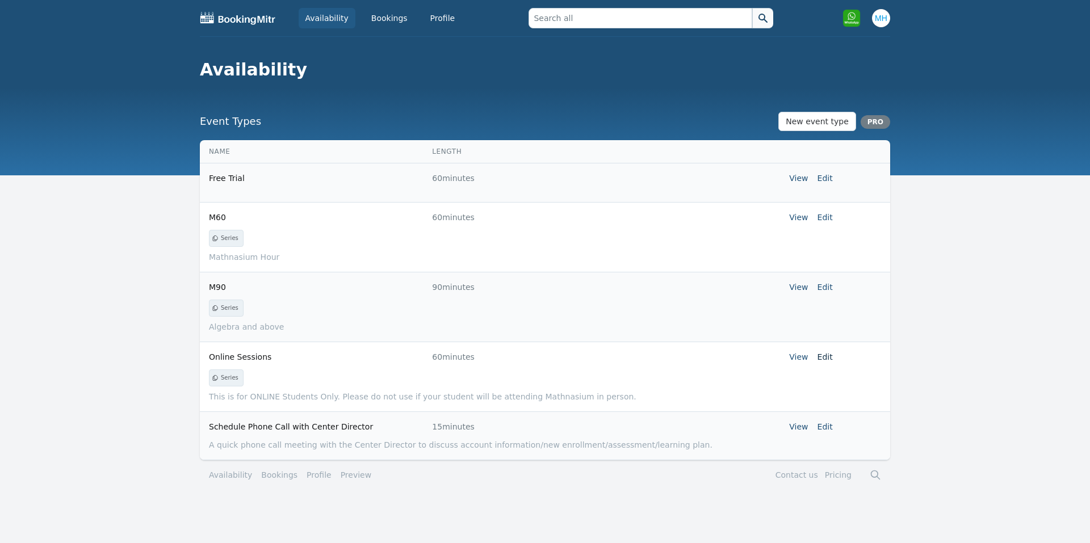
click at [828, 359] on link "Edit" at bounding box center [824, 356] width 15 height 9
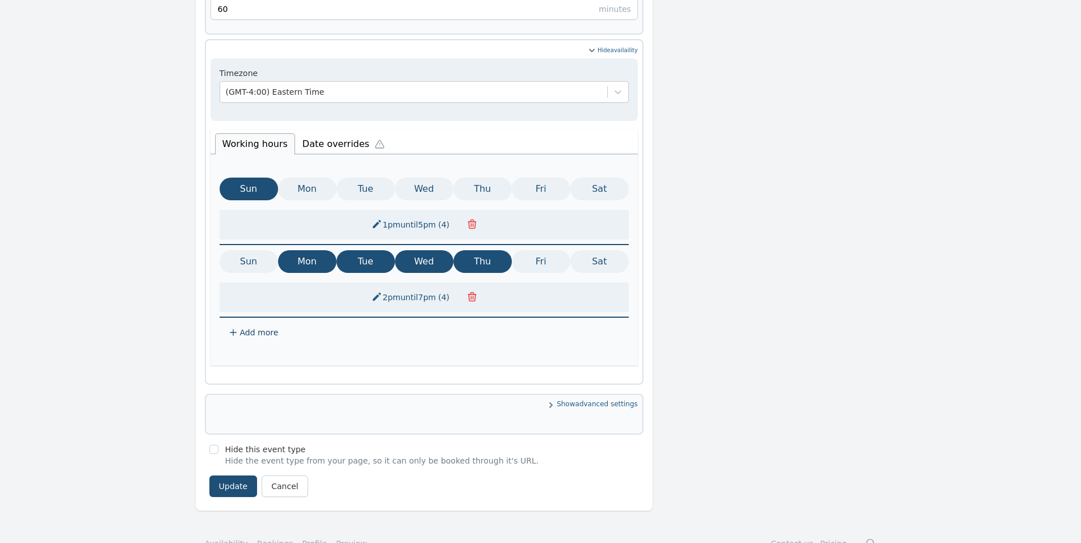
scroll to position [543, 0]
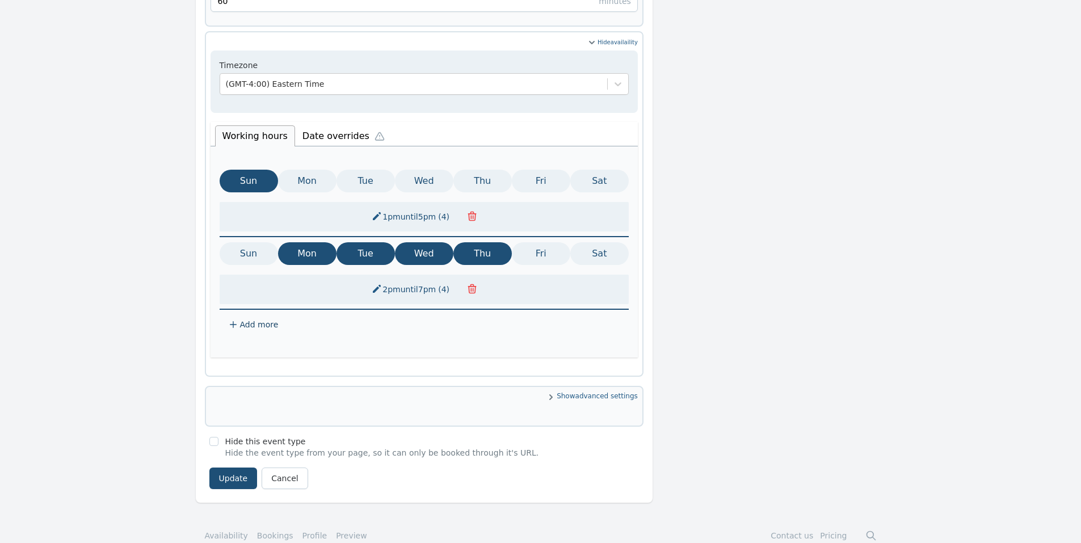
click at [339, 123] on li "Date overrides" at bounding box center [346, 135] width 102 height 24
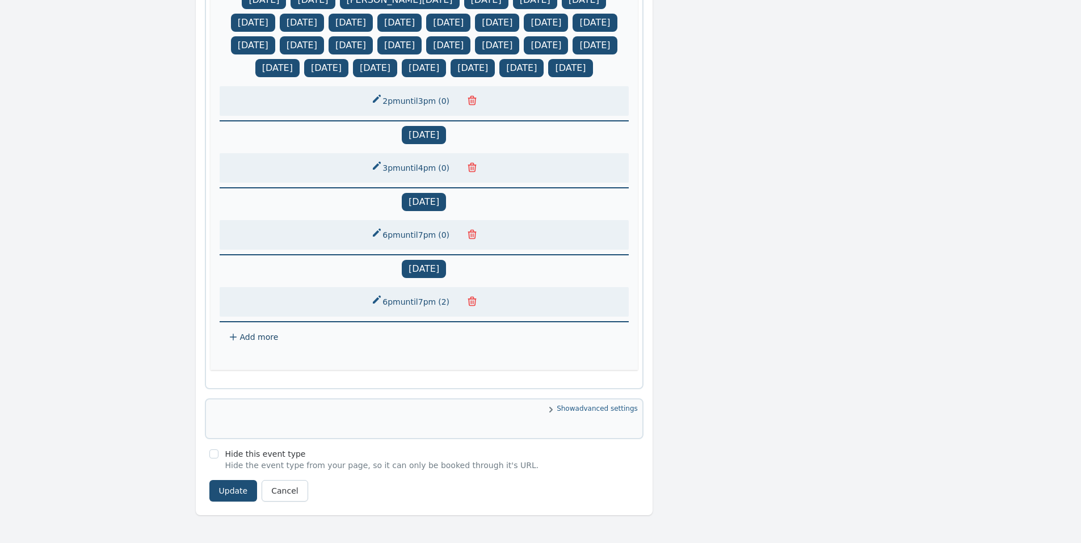
scroll to position [1116, 0]
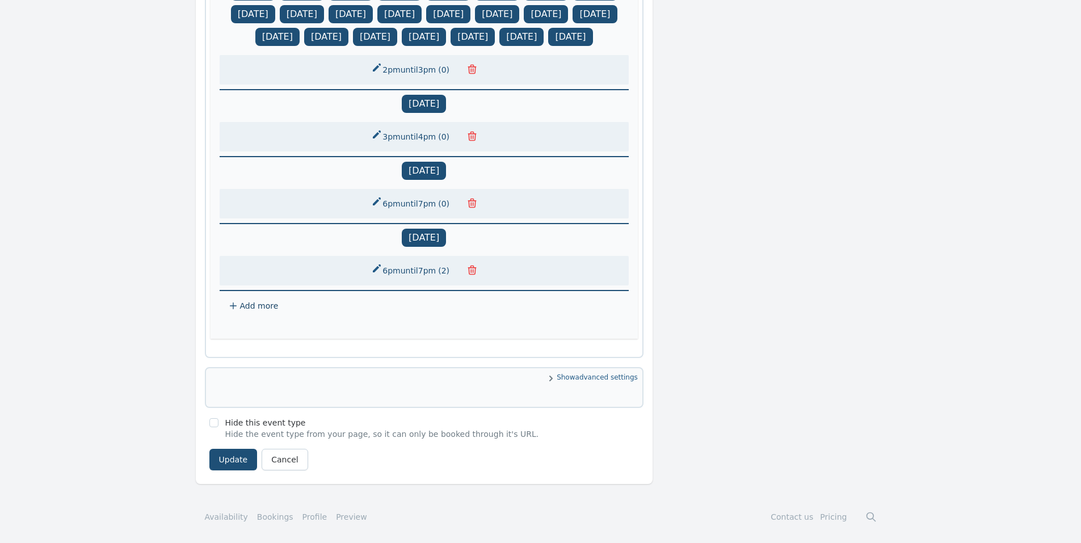
click at [255, 311] on span "Add more" at bounding box center [259, 305] width 39 height 11
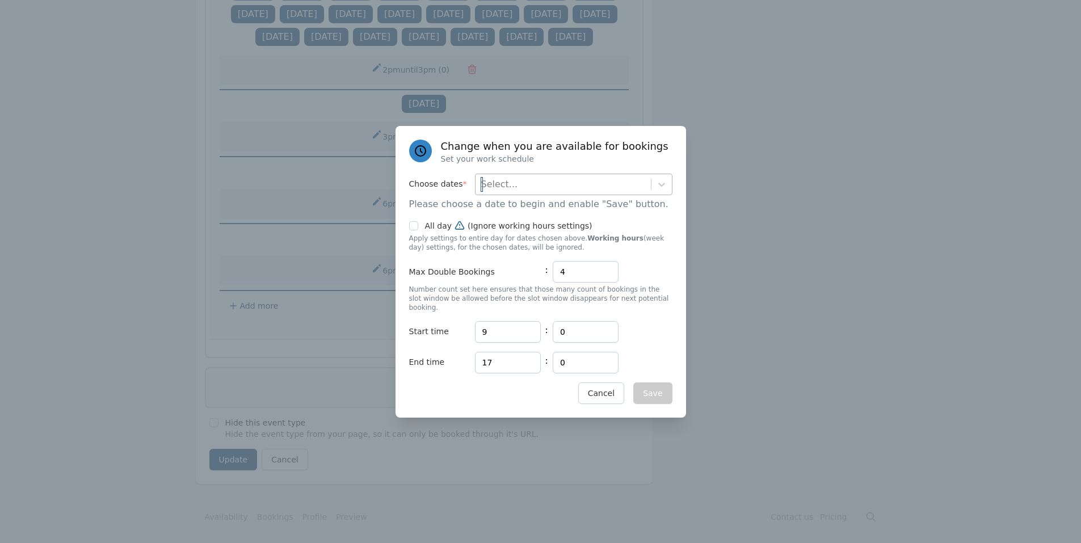
click at [584, 195] on div "Select..." at bounding box center [563, 184] width 175 height 20
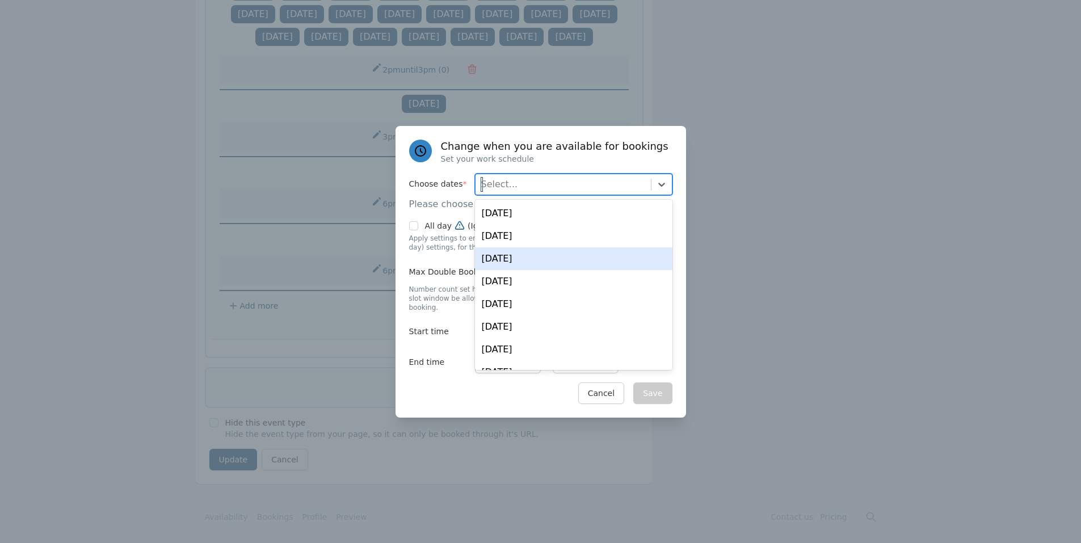
drag, startPoint x: 534, startPoint y: 267, endPoint x: 500, endPoint y: 263, distance: 33.7
click at [533, 267] on div "[DATE]" at bounding box center [574, 258] width 198 height 23
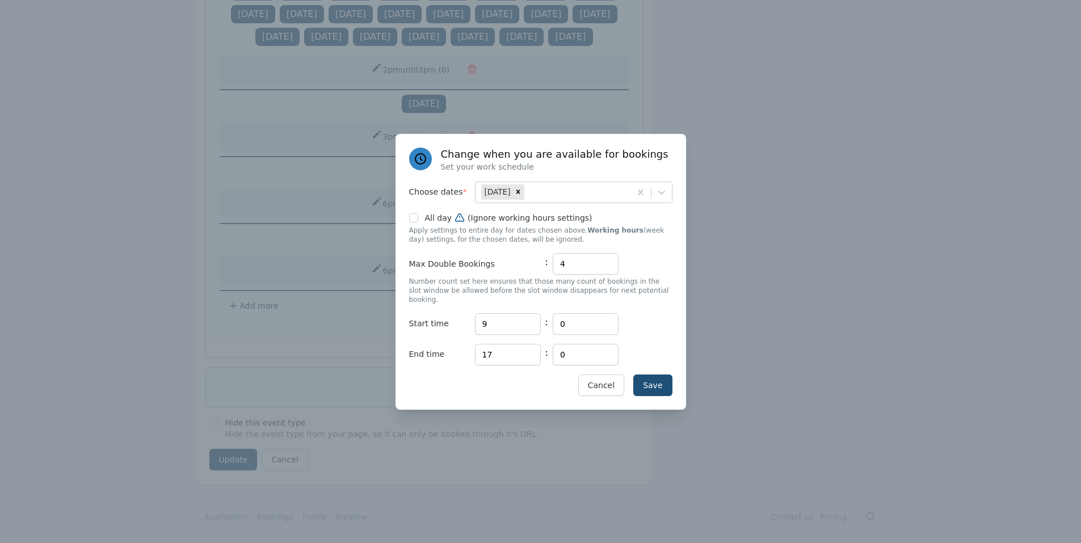
click at [447, 179] on div "Change when you are available for bookings Set your work schedule Choose dates …" at bounding box center [541, 272] width 291 height 276
drag, startPoint x: 485, startPoint y: 321, endPoint x: 427, endPoint y: 323, distance: 57.9
click at [427, 323] on div "Start time Hours 9 : Minutes 0" at bounding box center [540, 324] width 263 height 22
type input "18"
type input "19"
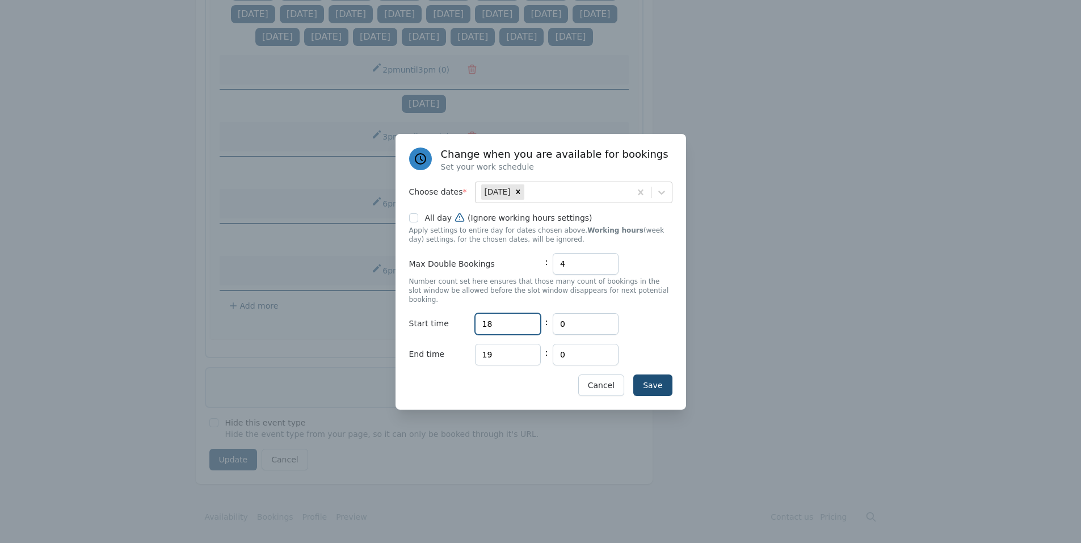
click at [519, 317] on input "18" at bounding box center [508, 324] width 66 height 22
type input "1"
type input "17"
type input "30"
drag, startPoint x: 552, startPoint y: 266, endPoint x: 478, endPoint y: 257, distance: 75.0
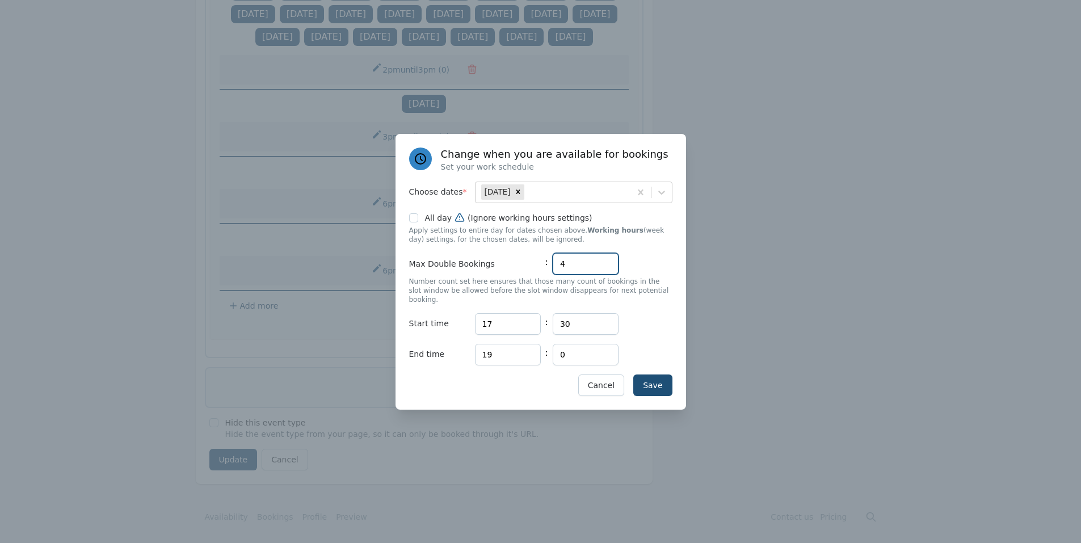
click at [472, 266] on div "Max Double Bookings : 4" at bounding box center [540, 264] width 263 height 22
type input "0"
click at [649, 378] on button "Save" at bounding box center [652, 386] width 39 height 22
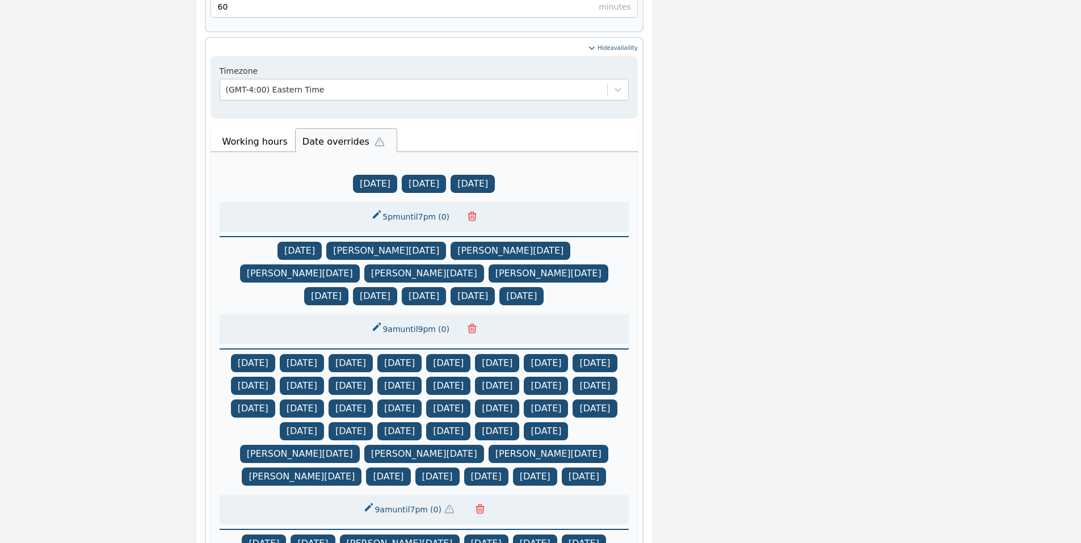
scroll to position [1135, 0]
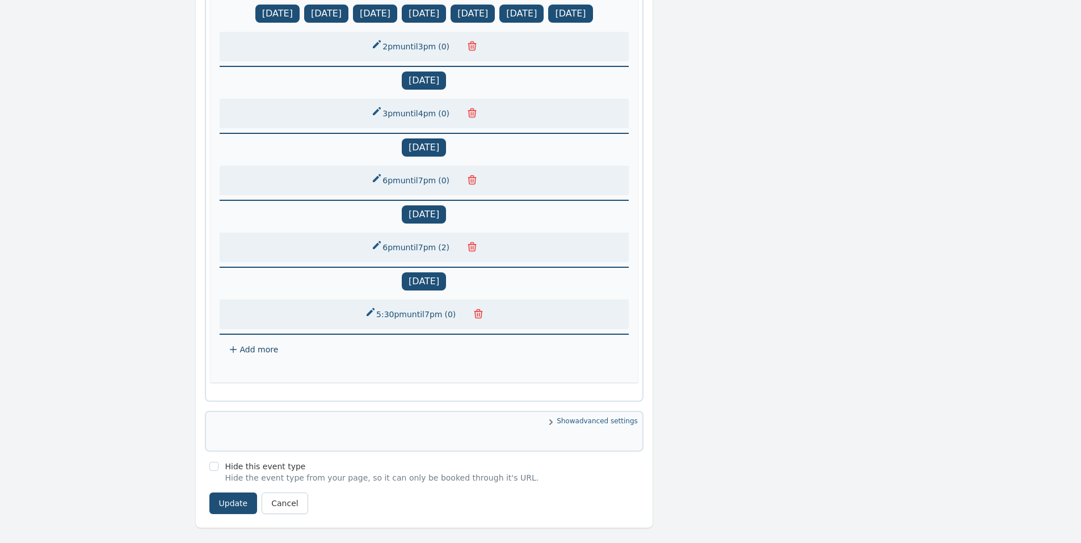
click at [438, 317] on button "5:30pm until 7pm ( 0 )" at bounding box center [411, 314] width 107 height 20
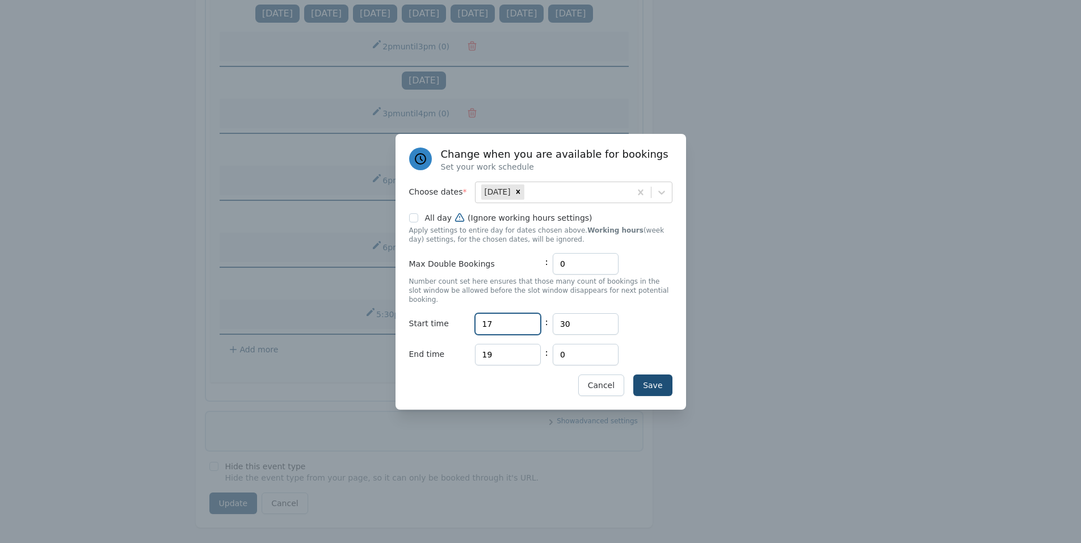
drag, startPoint x: 503, startPoint y: 320, endPoint x: 460, endPoint y: 323, distance: 43.2
click at [460, 323] on div "Start time Hours 17 : Minutes 30" at bounding box center [540, 324] width 263 height 22
type input "18"
click at [579, 314] on input "30" at bounding box center [586, 324] width 66 height 22
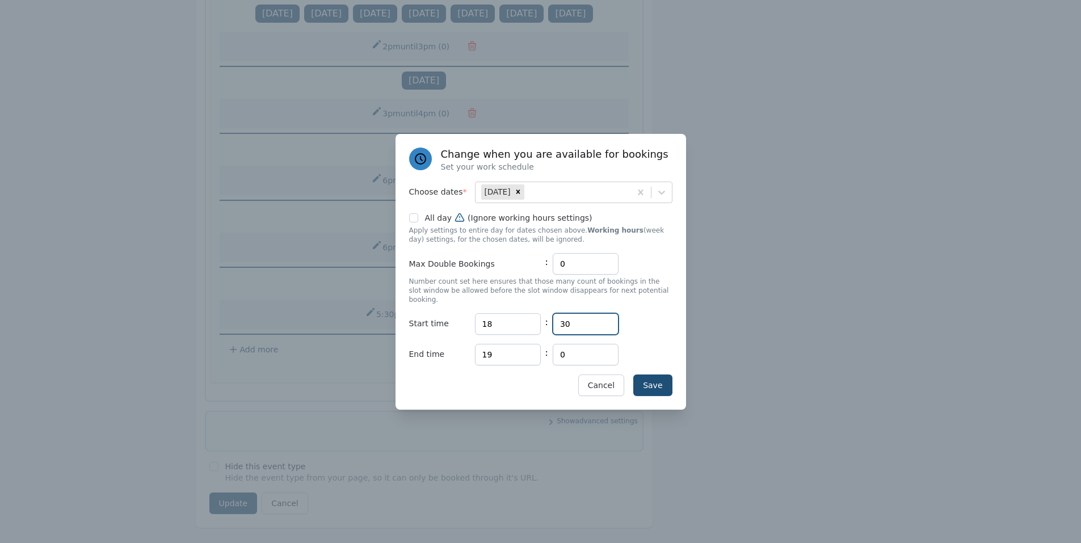
type input "3"
type input "0"
click at [658, 375] on button "Save" at bounding box center [652, 386] width 39 height 22
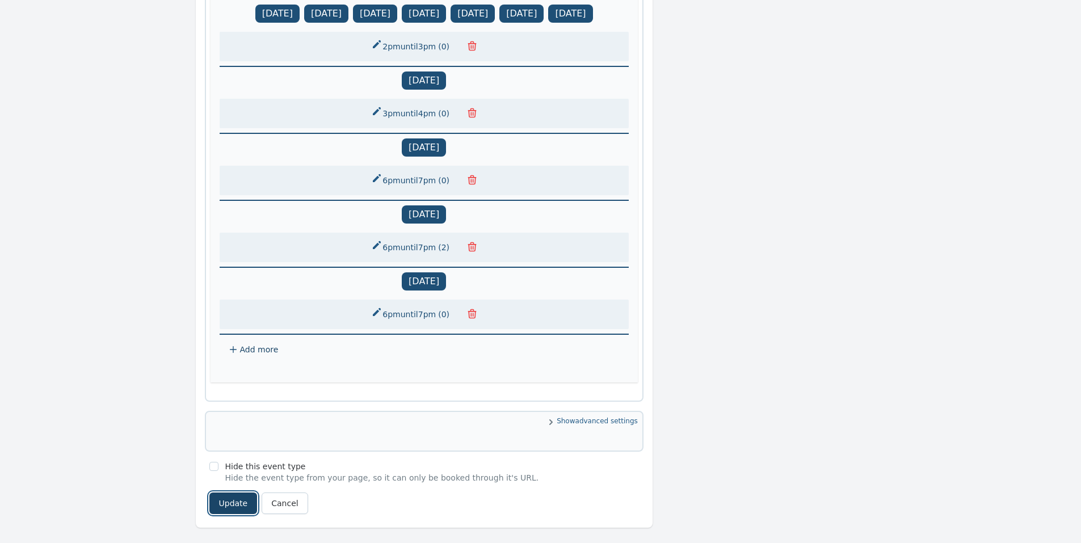
click at [235, 507] on button "Update" at bounding box center [233, 504] width 48 height 22
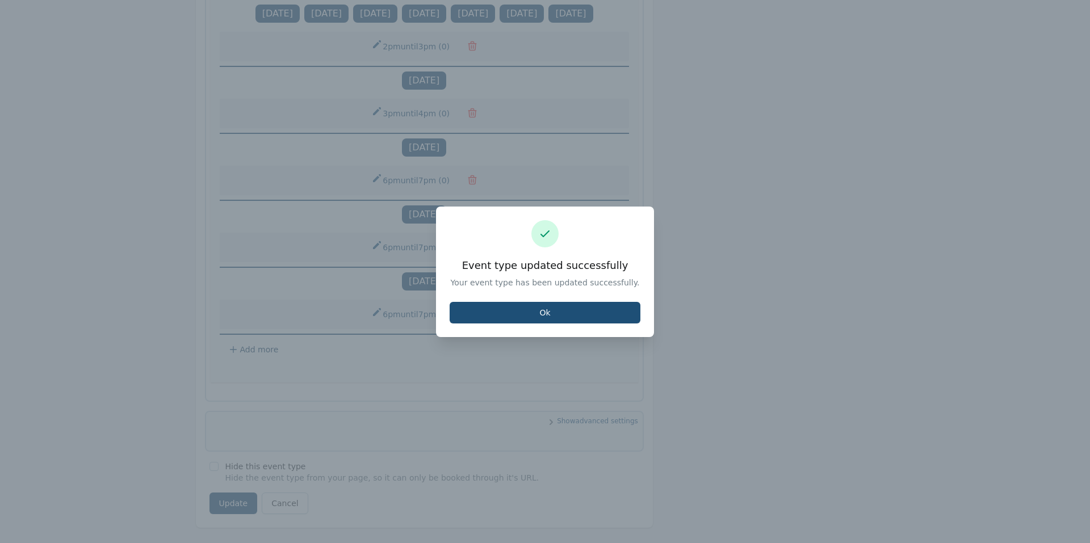
click at [579, 300] on div "Event type updated successfully Your event type has been updated successfully. …" at bounding box center [545, 272] width 218 height 131
click at [577, 305] on button "Ok" at bounding box center [545, 313] width 191 height 22
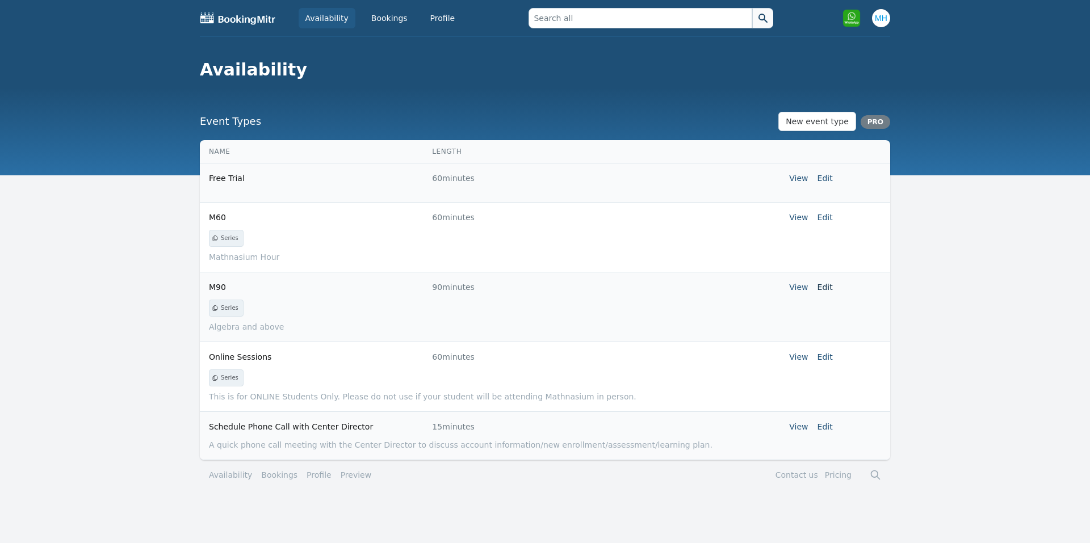
click at [829, 289] on link "Edit" at bounding box center [824, 287] width 15 height 9
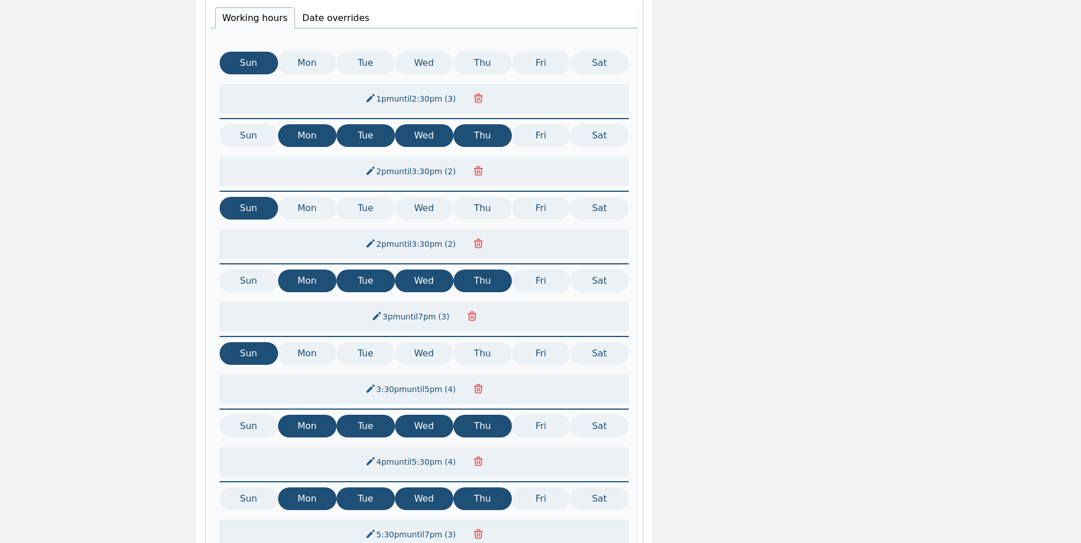
scroll to position [450, 0]
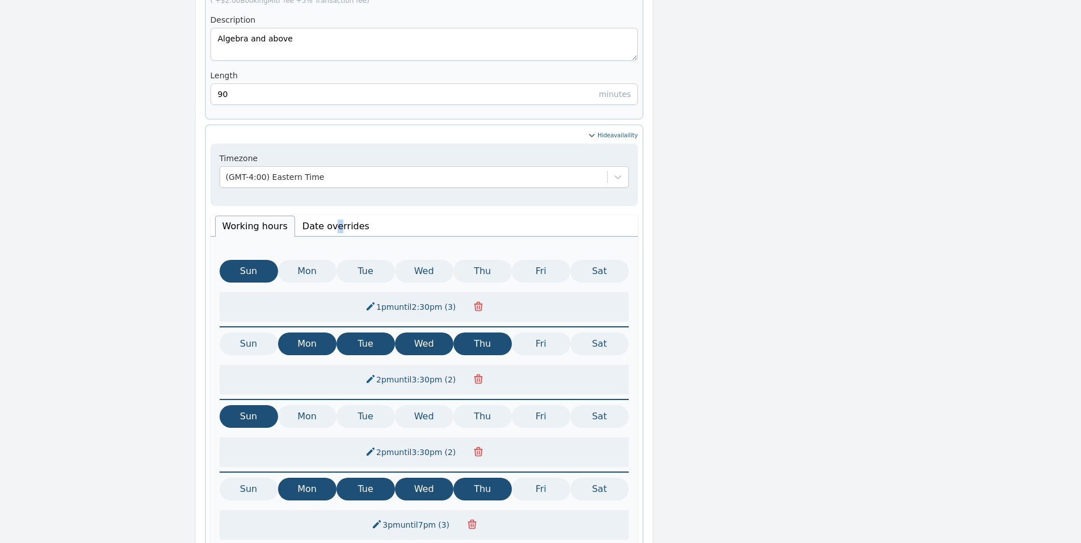
click at [330, 216] on li "Date overrides" at bounding box center [336, 226] width 82 height 21
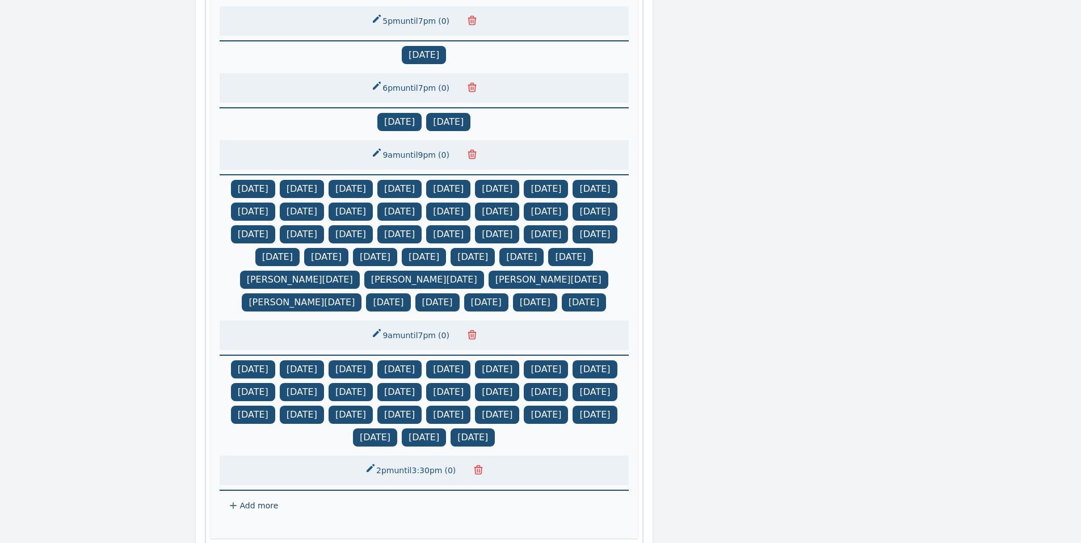
scroll to position [570, 0]
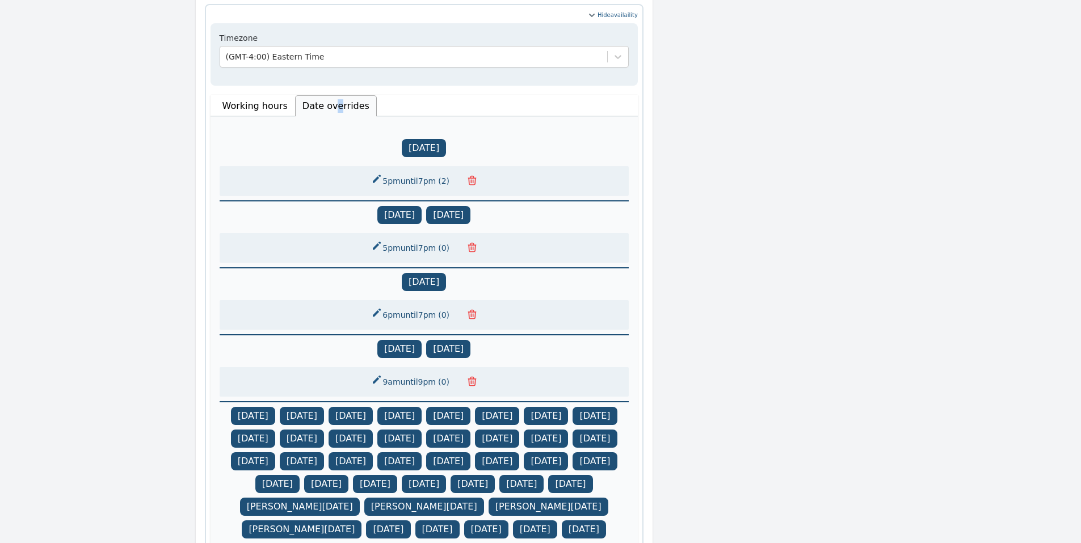
click at [420, 305] on button "6pm until 7pm ( 0 )" at bounding box center [411, 315] width 94 height 20
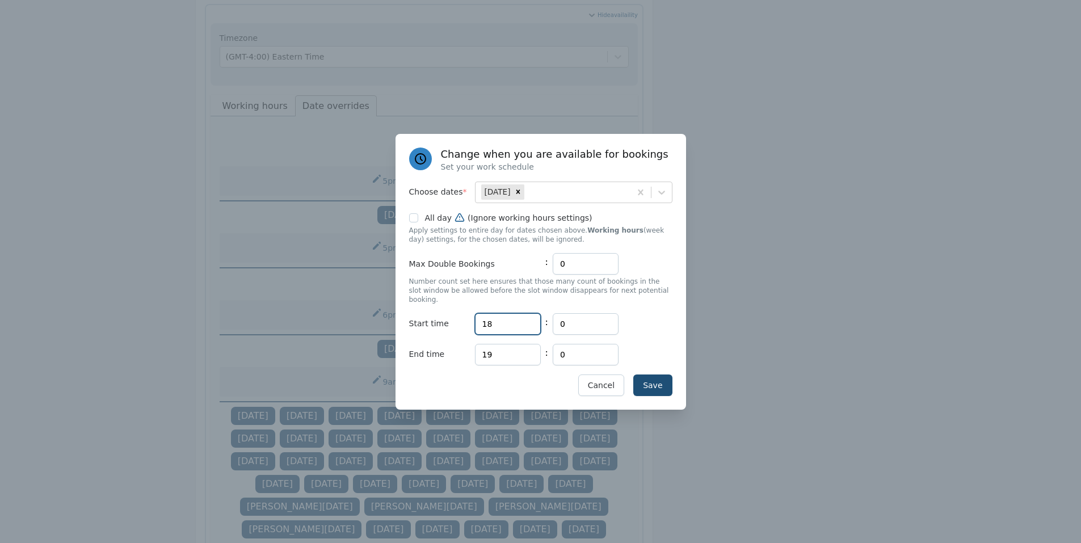
drag, startPoint x: 502, startPoint y: 320, endPoint x: 436, endPoint y: 323, distance: 65.3
click at [440, 324] on div "Start time Hours 18 : Minutes 0" at bounding box center [540, 324] width 263 height 22
type input "17"
type input "30"
click at [661, 390] on button "Save" at bounding box center [652, 386] width 39 height 22
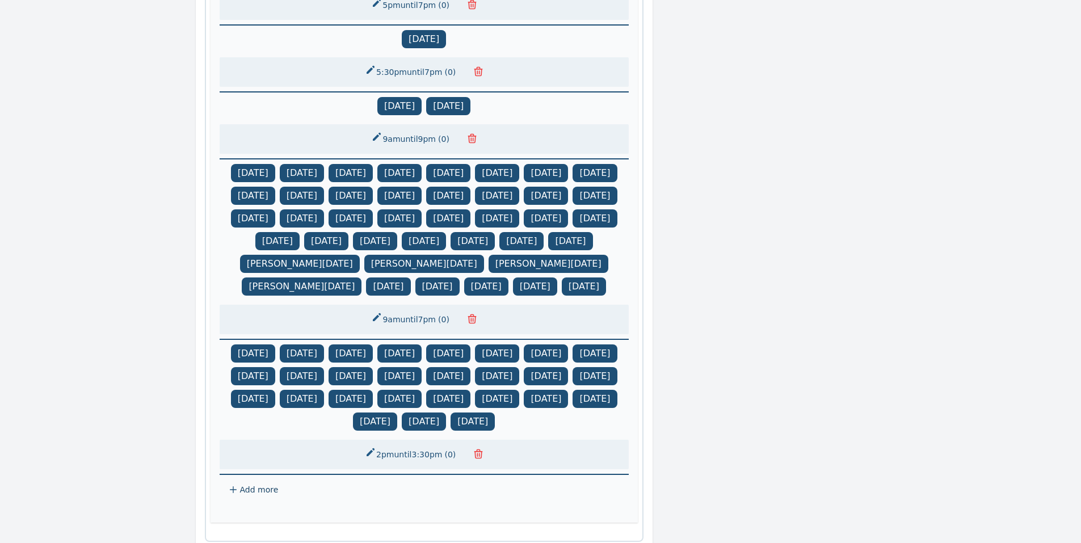
scroll to position [1024, 0]
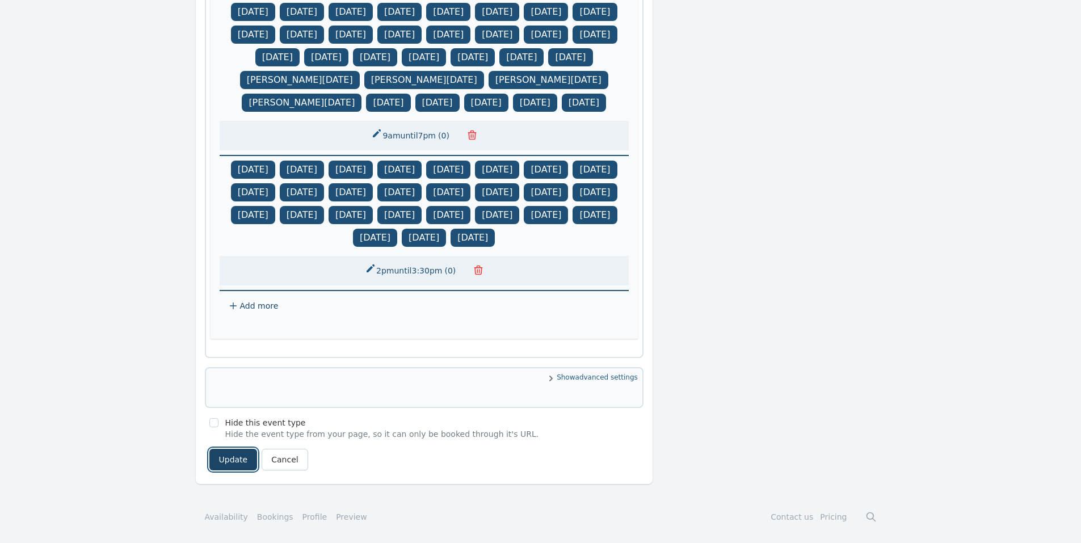
click at [240, 460] on button "Update" at bounding box center [233, 460] width 48 height 22
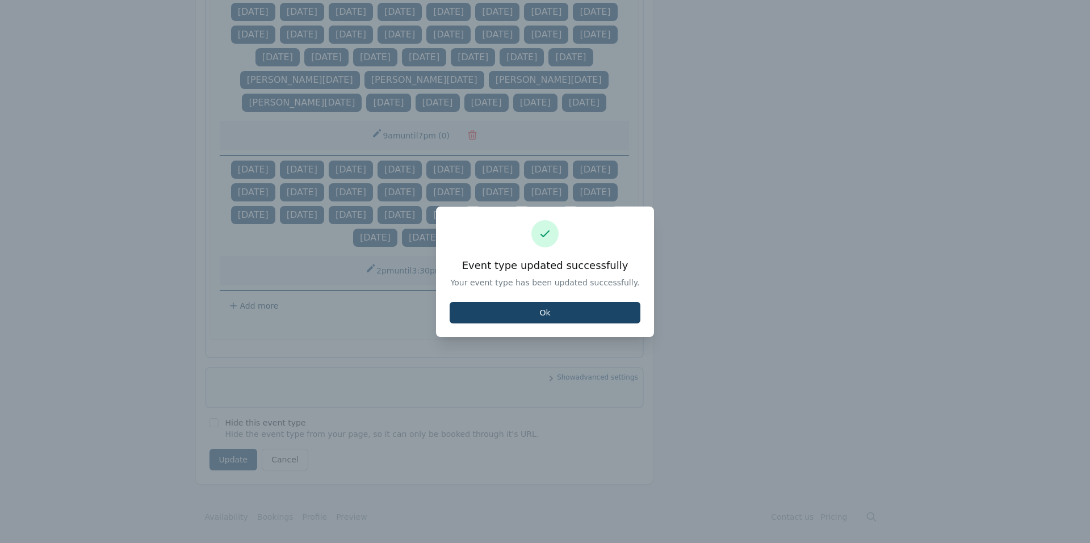
click at [529, 312] on button "Ok" at bounding box center [545, 313] width 191 height 22
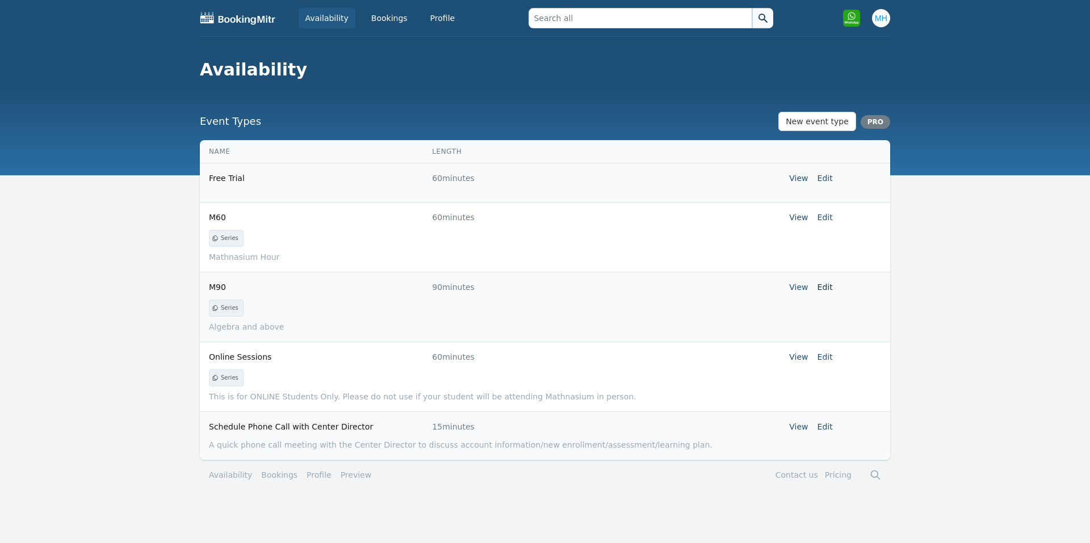
click at [831, 287] on link "Edit" at bounding box center [824, 287] width 15 height 9
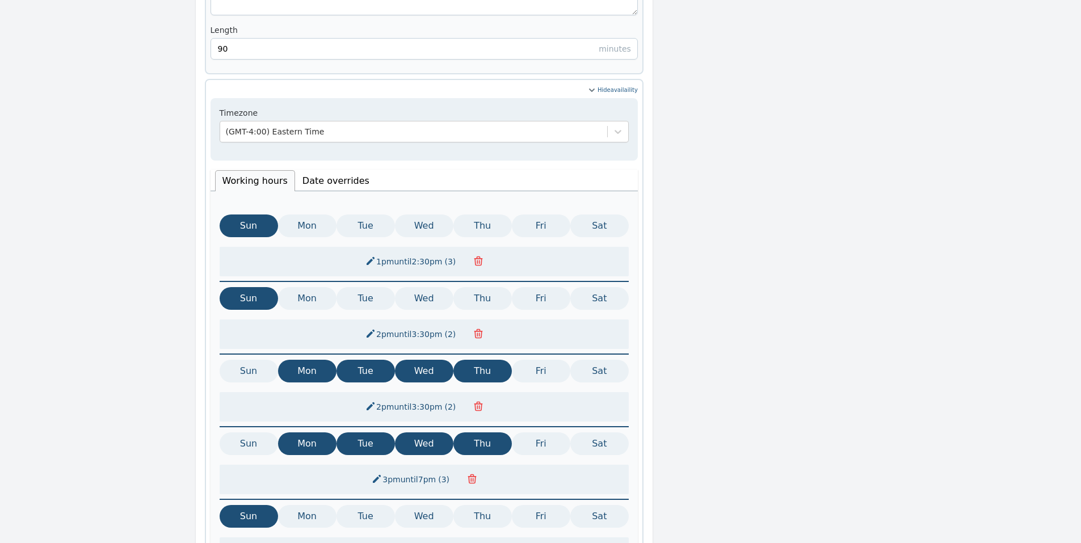
scroll to position [450, 0]
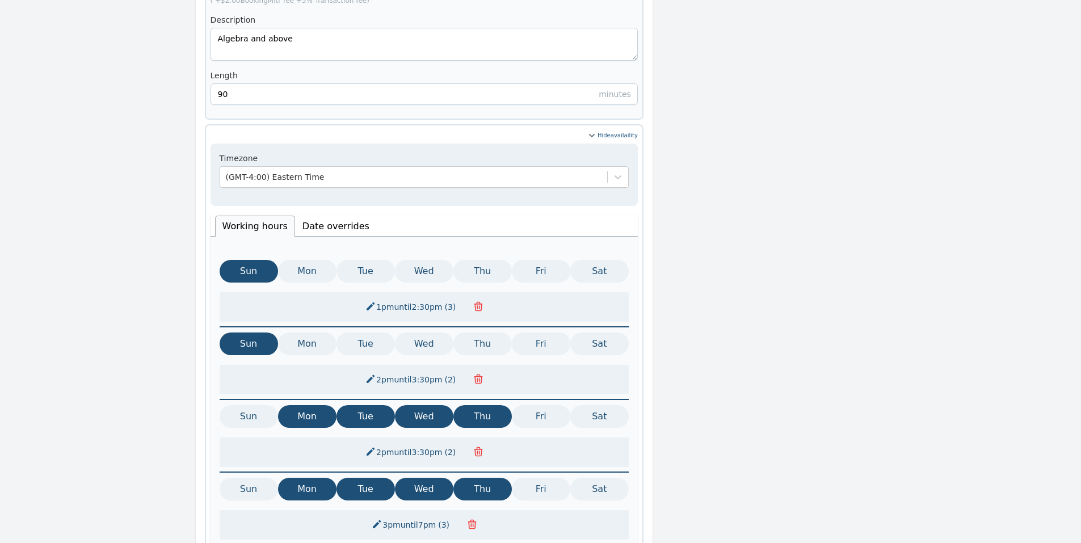
click at [319, 216] on li "Date overrides" at bounding box center [336, 226] width 82 height 21
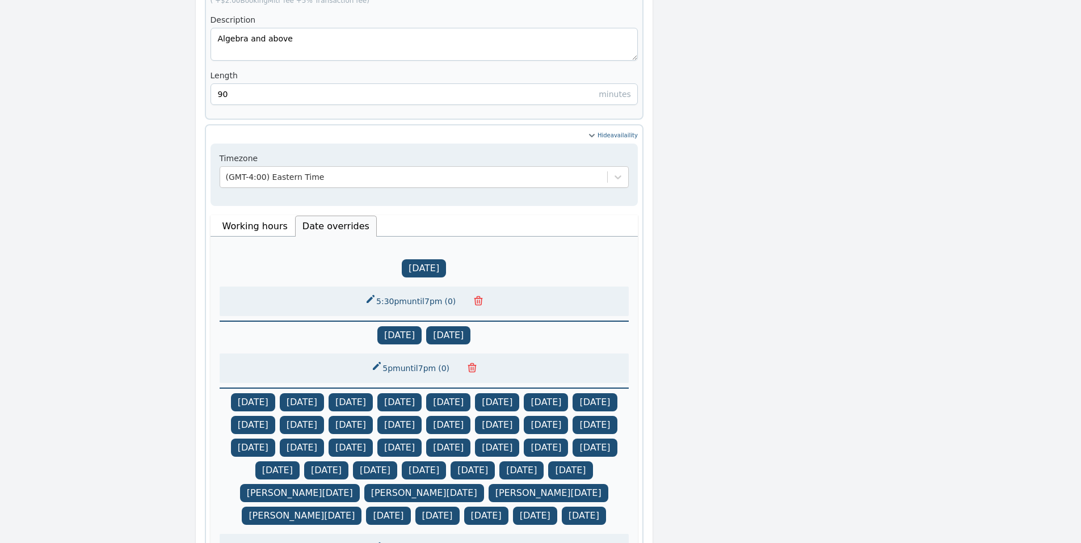
click at [416, 291] on button "5:30pm until 7pm ( 0 )" at bounding box center [411, 301] width 107 height 20
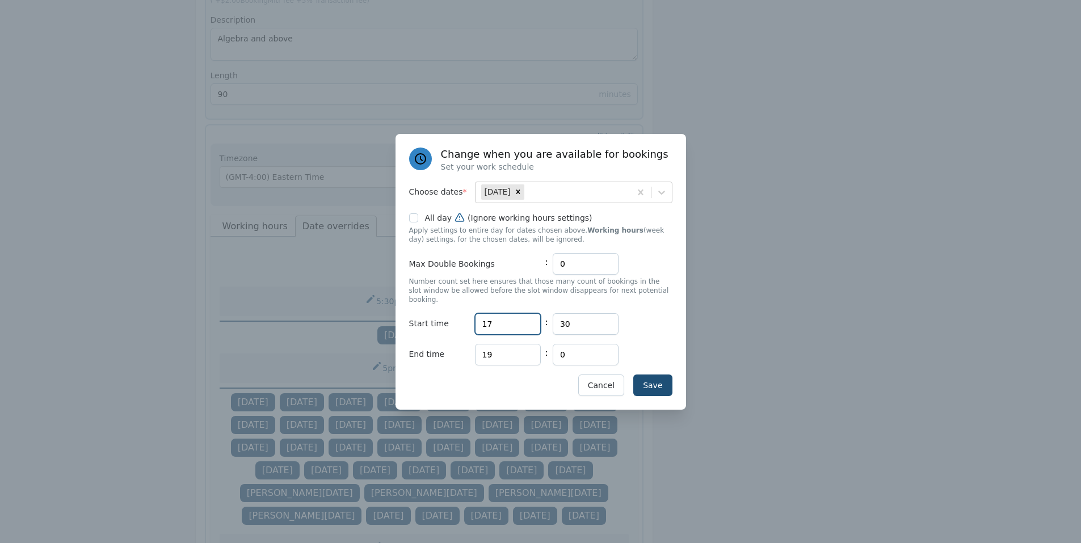
drag, startPoint x: 494, startPoint y: 312, endPoint x: 432, endPoint y: 305, distance: 62.2
click at [435, 313] on div "Start time Hours 17 : Minutes 30" at bounding box center [540, 324] width 263 height 22
drag, startPoint x: 572, startPoint y: 315, endPoint x: 540, endPoint y: 317, distance: 31.3
click at [540, 317] on div "Start time Hours 17 : Minutes 30" at bounding box center [540, 324] width 263 height 22
type input "0"
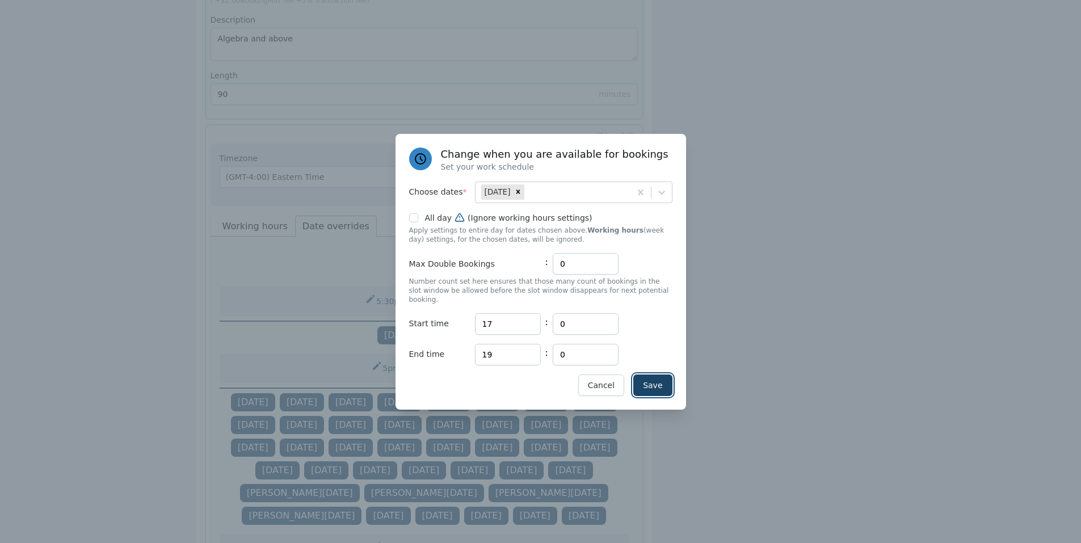
click at [646, 389] on button "Save" at bounding box center [652, 386] width 39 height 22
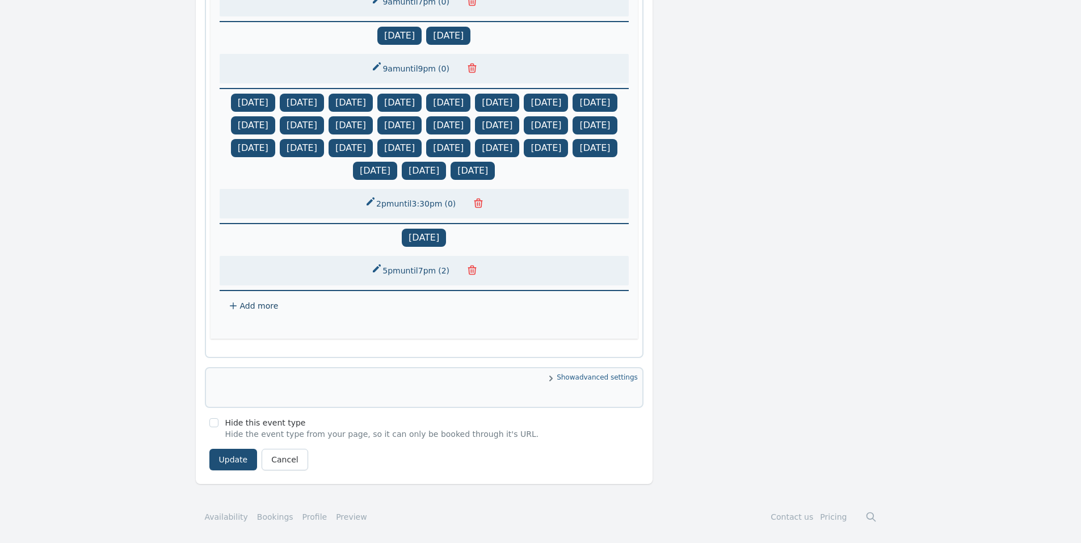
scroll to position [1024, 0]
click at [241, 459] on button "Update" at bounding box center [233, 460] width 48 height 22
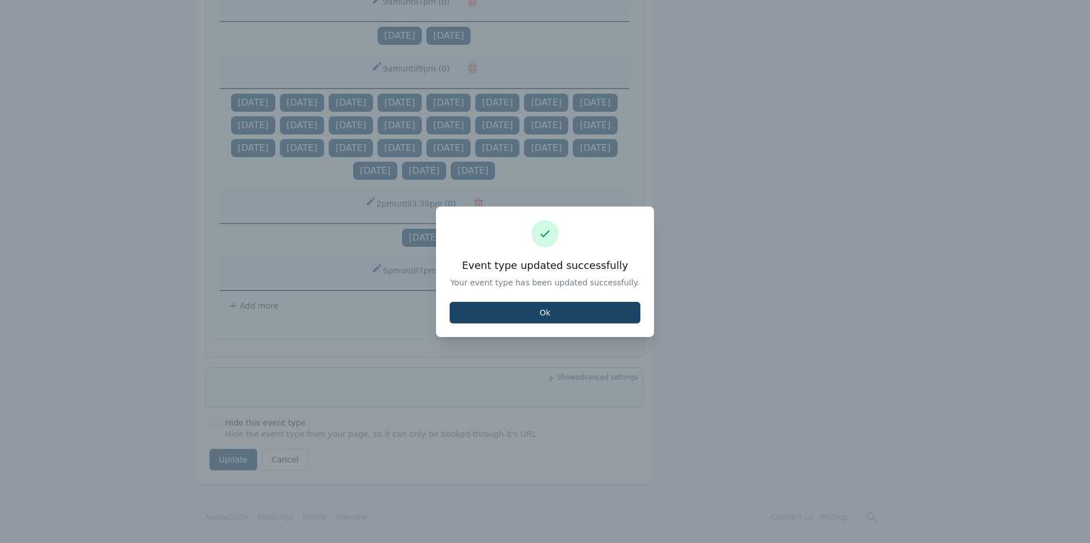
click at [574, 320] on button "Ok" at bounding box center [545, 313] width 191 height 22
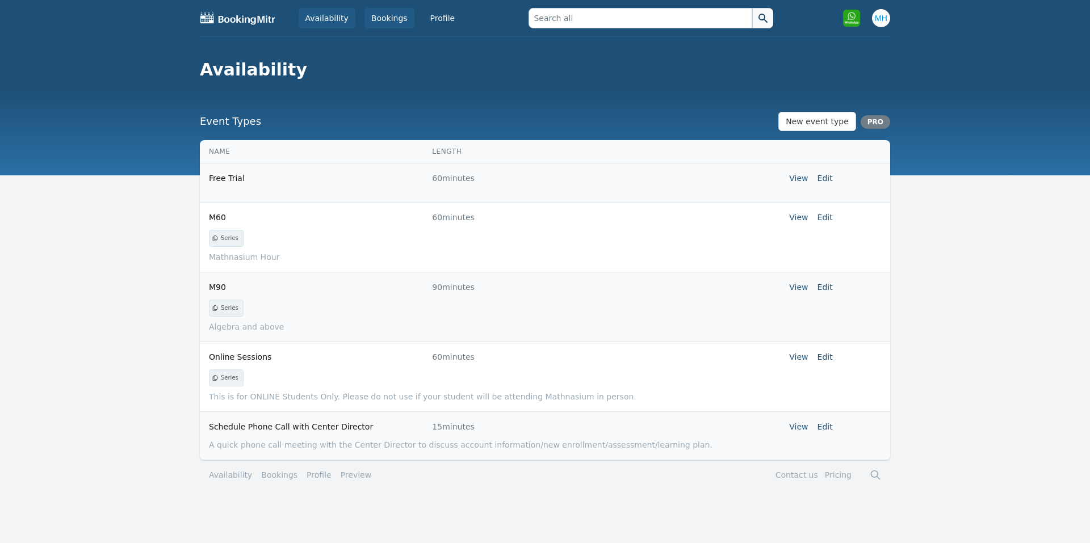
click at [374, 14] on link "Bookings" at bounding box center [389, 18] width 50 height 20
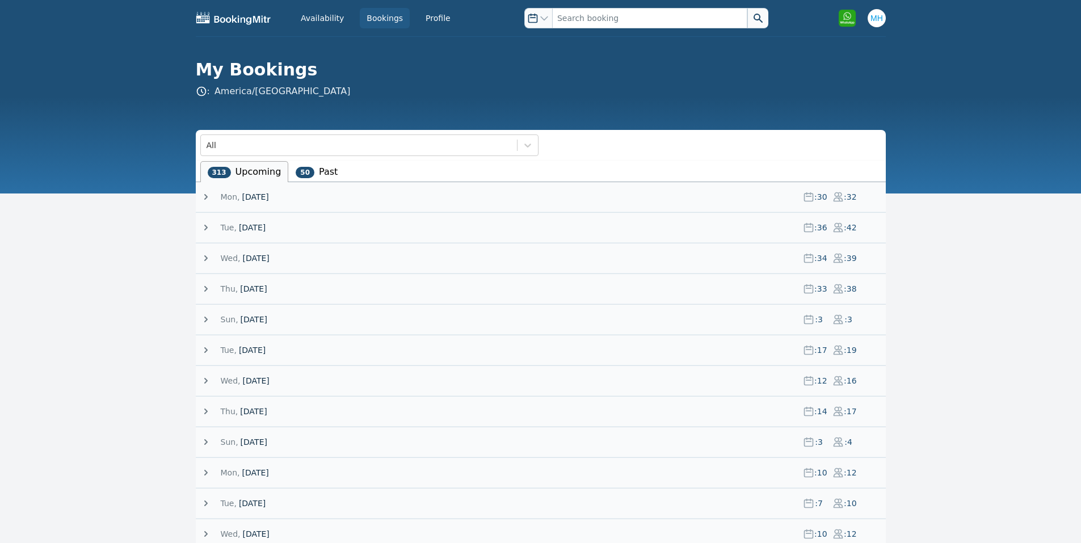
click at [267, 197] on span "[DATE]" at bounding box center [255, 196] width 27 height 11
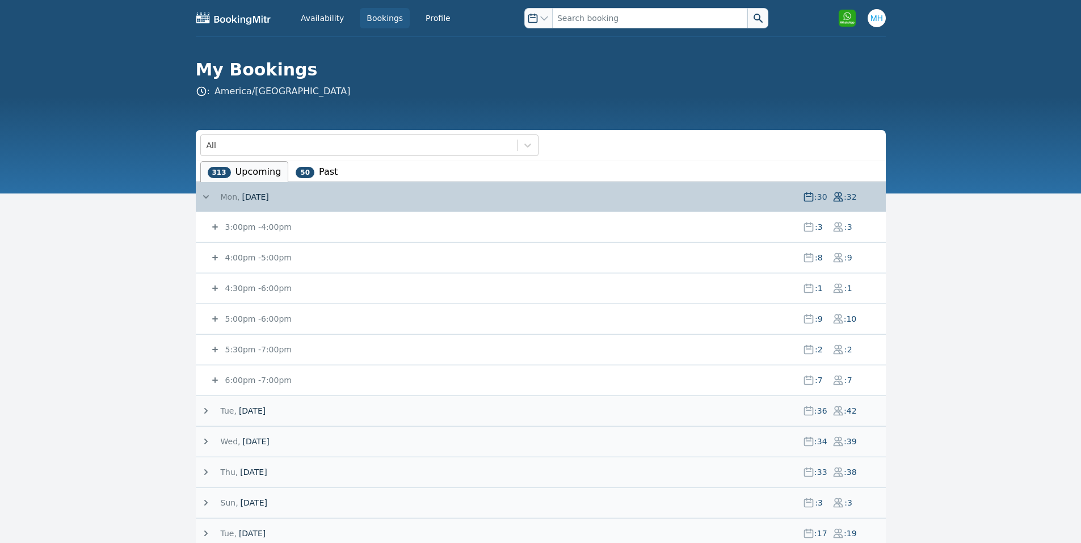
click at [237, 348] on small "5:30pm - 7:00pm" at bounding box center [257, 349] width 69 height 9
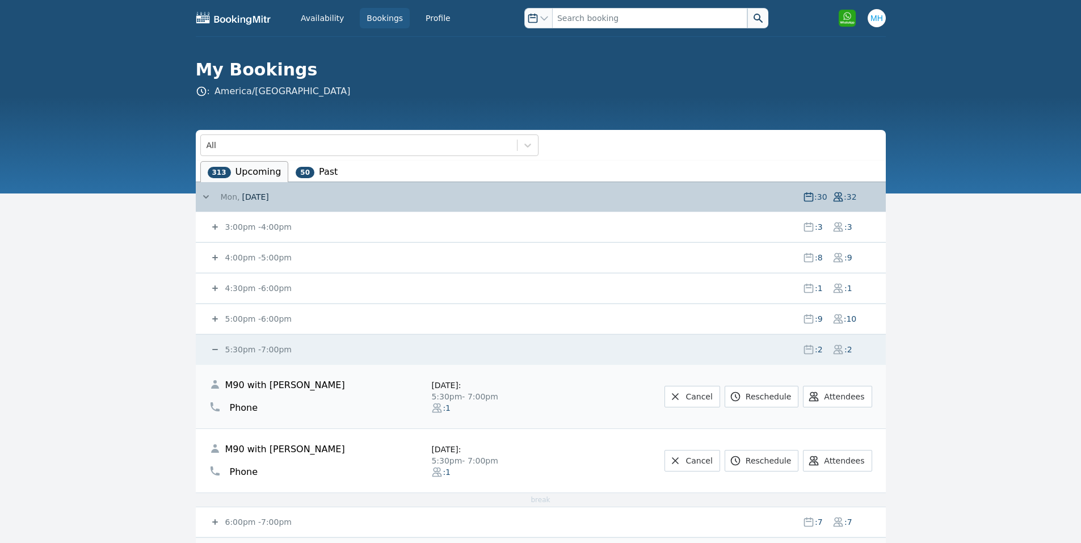
click at [237, 348] on small "5:30pm - 7:00pm" at bounding box center [257, 349] width 69 height 9
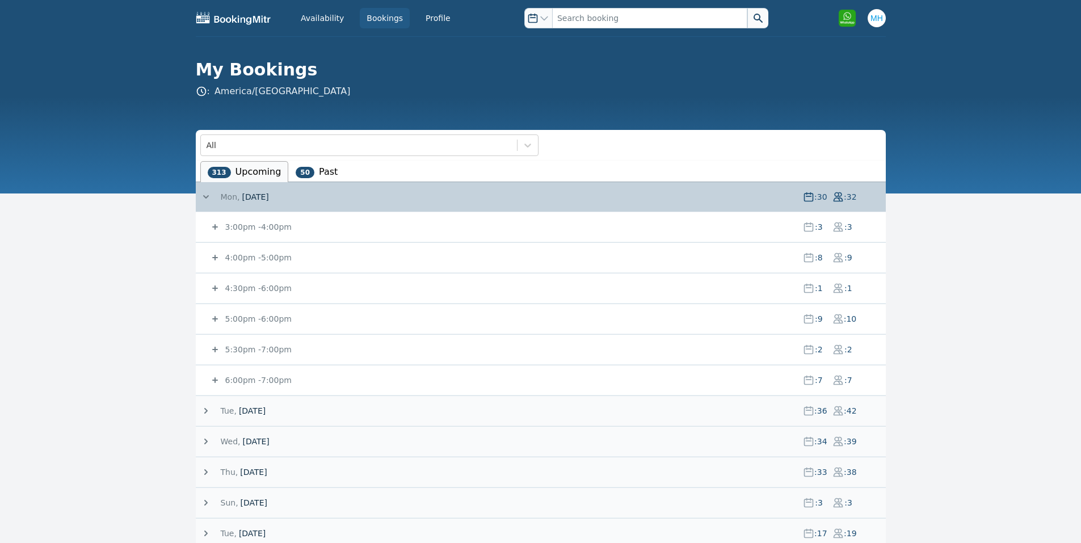
click at [250, 318] on small "5:00pm - 6:00pm" at bounding box center [257, 318] width 69 height 9
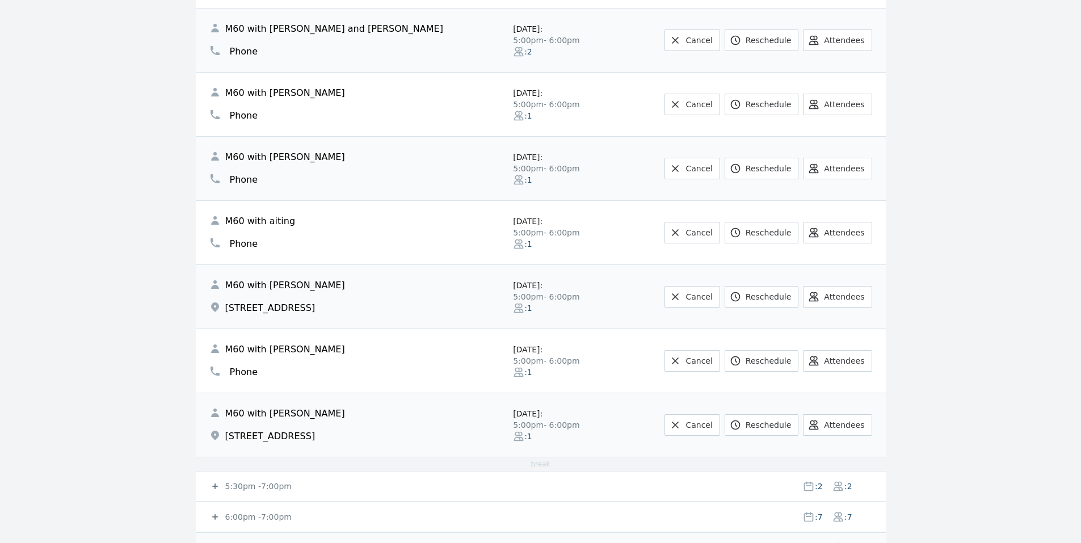
scroll to position [681, 0]
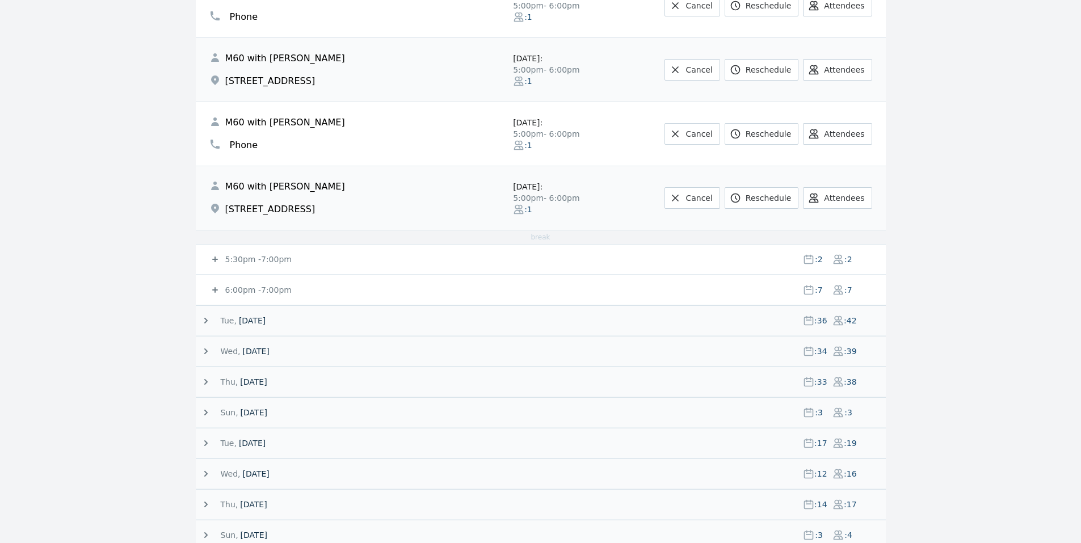
click at [259, 288] on small "6:00pm - 7:00pm" at bounding box center [257, 289] width 69 height 9
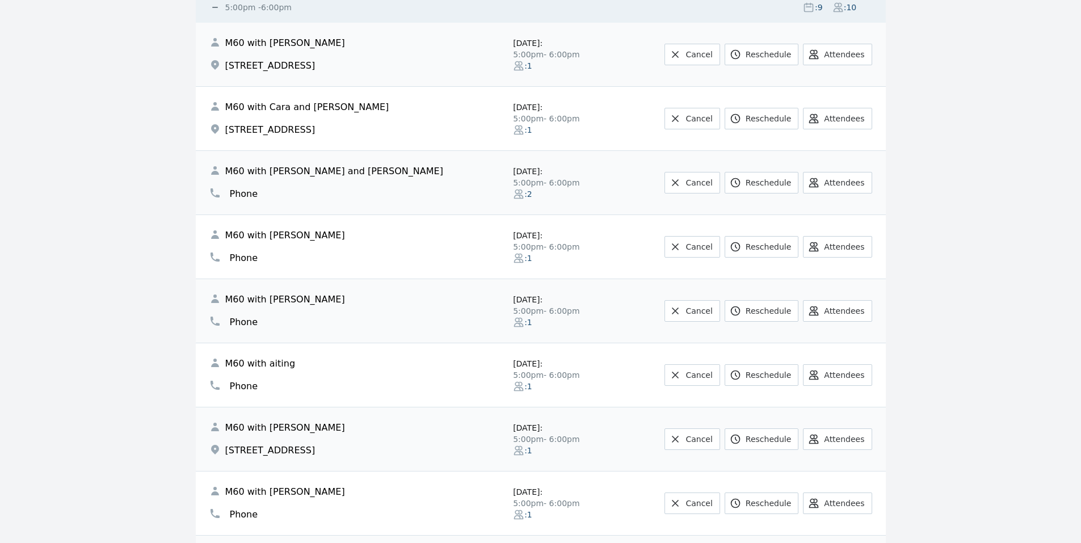
scroll to position [0, 0]
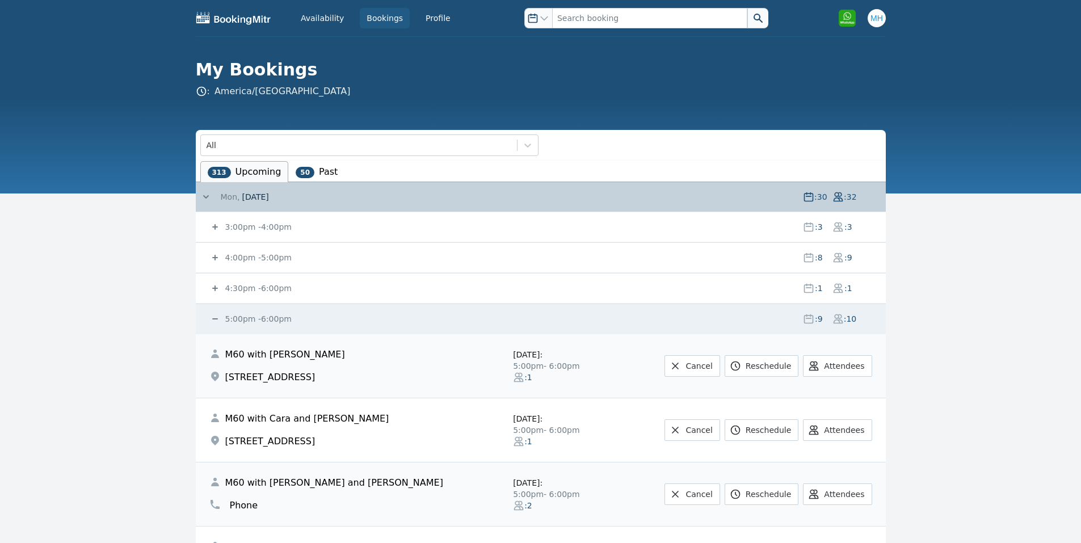
click at [245, 314] on small "5:00pm - 6:00pm" at bounding box center [257, 318] width 69 height 9
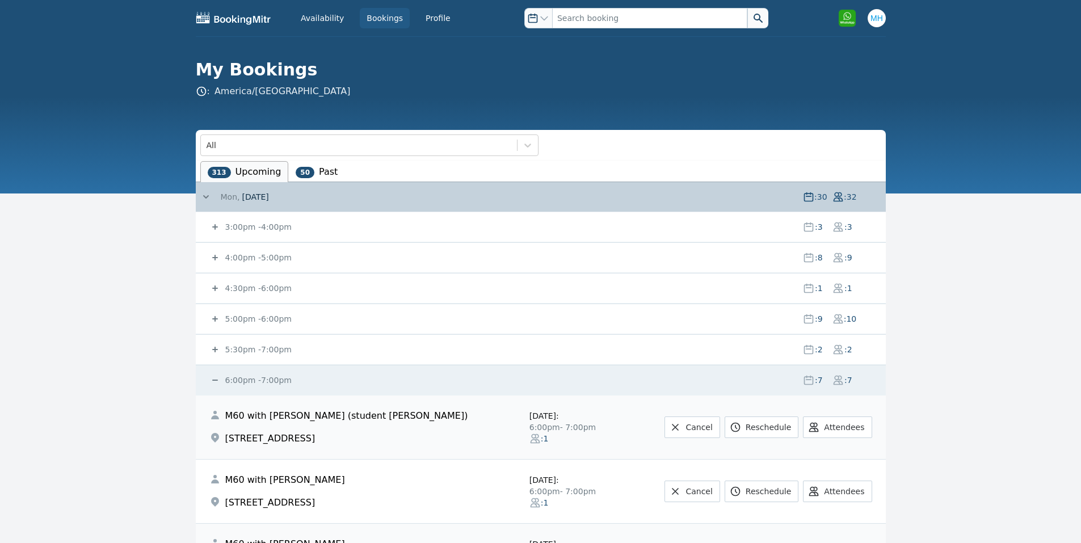
click at [239, 380] on small "6:00pm - 7:00pm" at bounding box center [257, 380] width 69 height 9
